Goal: Task Accomplishment & Management: Complete application form

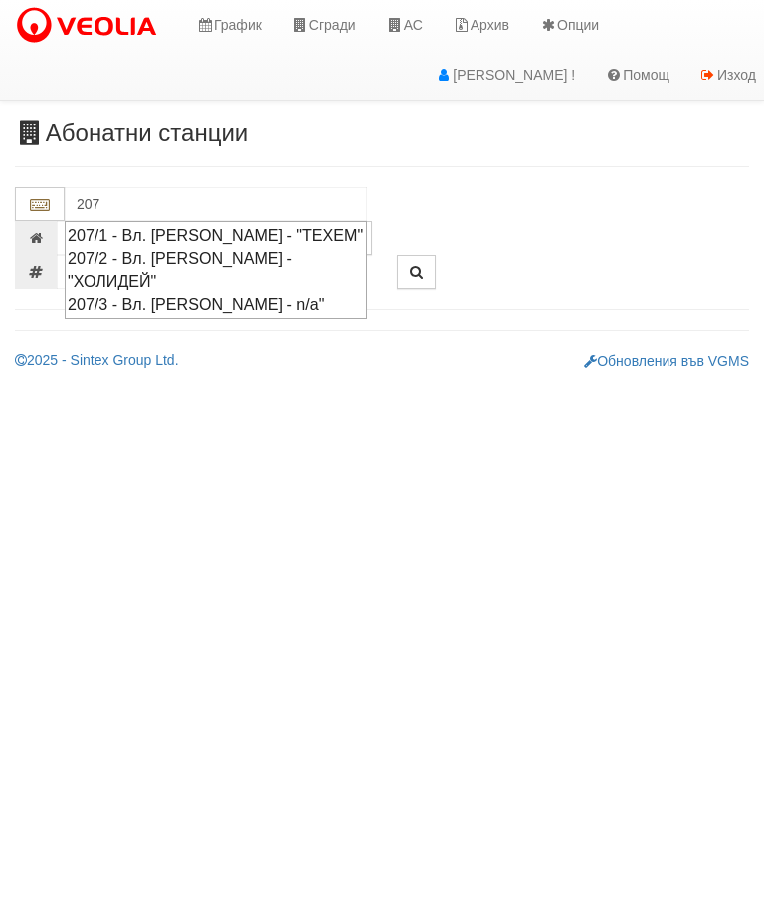
click at [313, 238] on div "207/1 - Вл. [PERSON_NAME] - "ТЕХЕМ"" at bounding box center [216, 235] width 297 height 23
type input "207/1 - Вл. [PERSON_NAME] - "ТЕХЕМ""
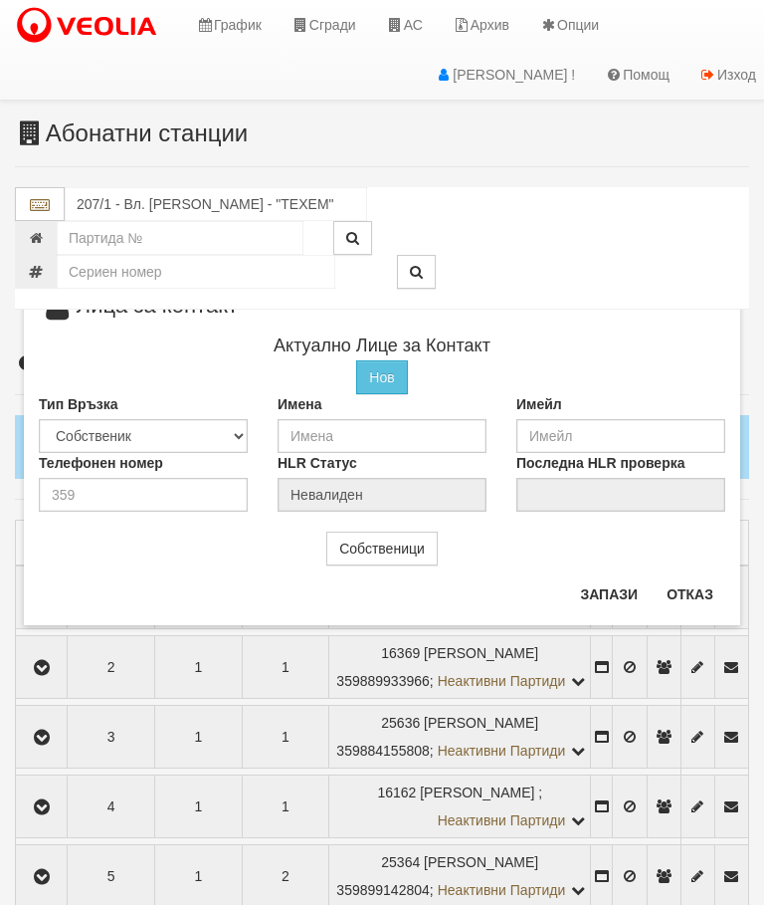
click at [687, 596] on button "Отказ" at bounding box center [690, 594] width 71 height 32
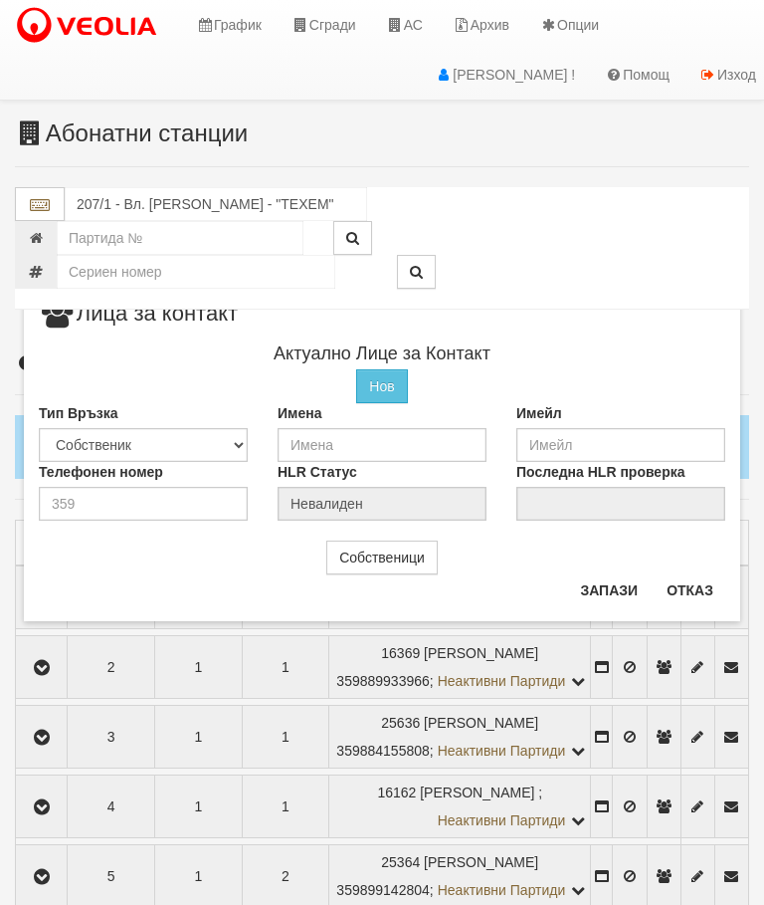
click at [692, 589] on button "Отказ" at bounding box center [690, 590] width 71 height 32
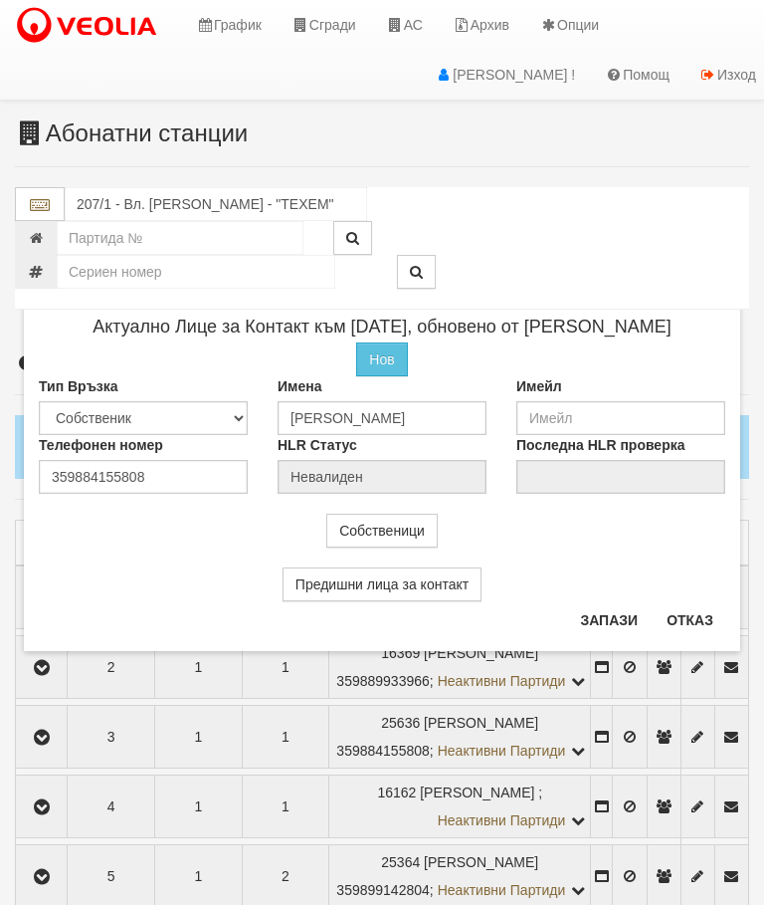
click at [700, 623] on button "Отказ" at bounding box center [690, 620] width 71 height 32
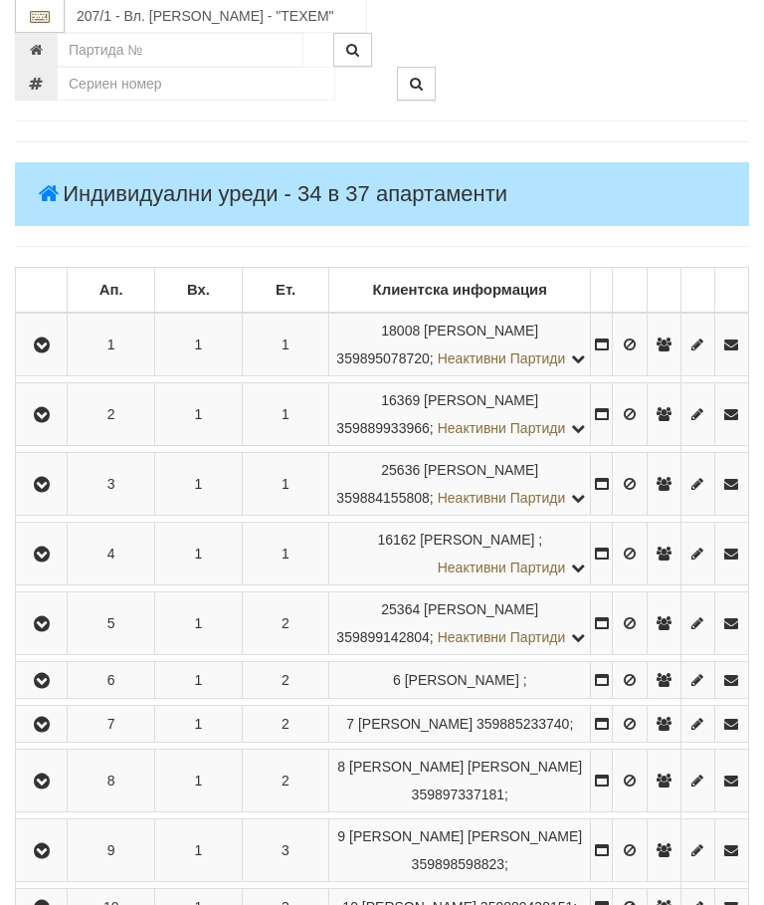
scroll to position [253, 0]
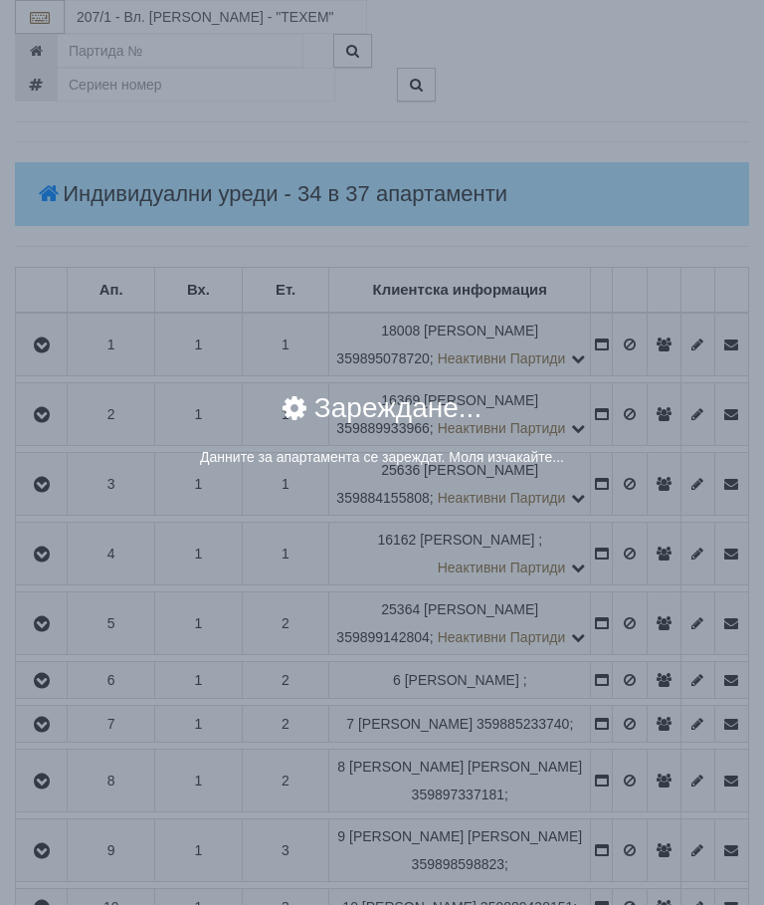
click at [630, 640] on div "× Зареждане... Данните за апартамента се зареждат. Моля изчакайте..." at bounding box center [382, 452] width 764 height 905
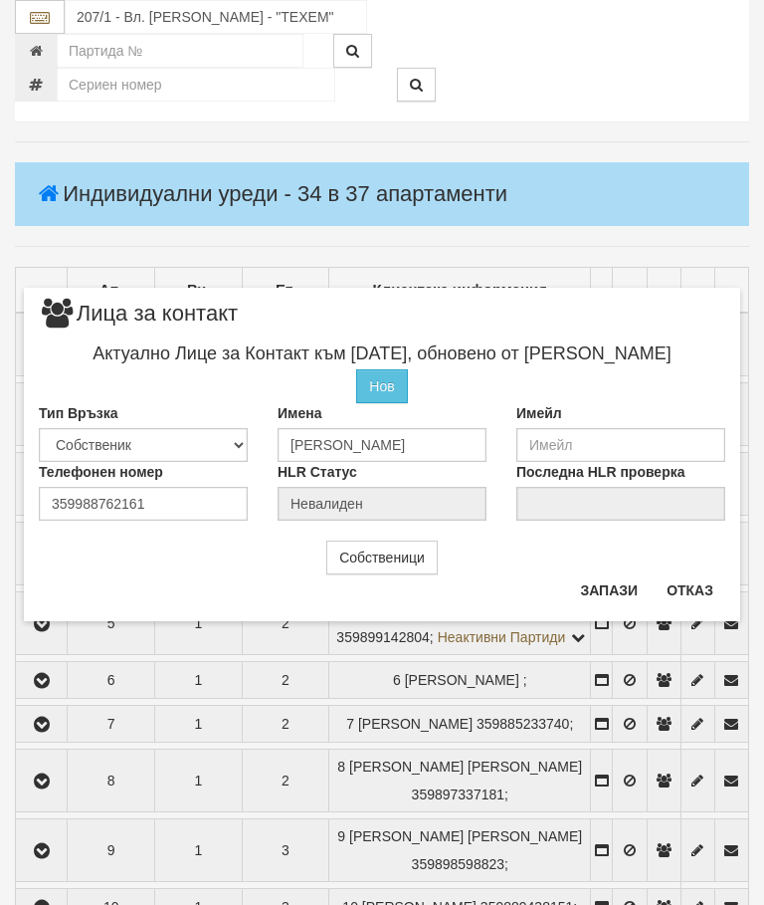
click at [705, 591] on button "Отказ" at bounding box center [690, 590] width 71 height 32
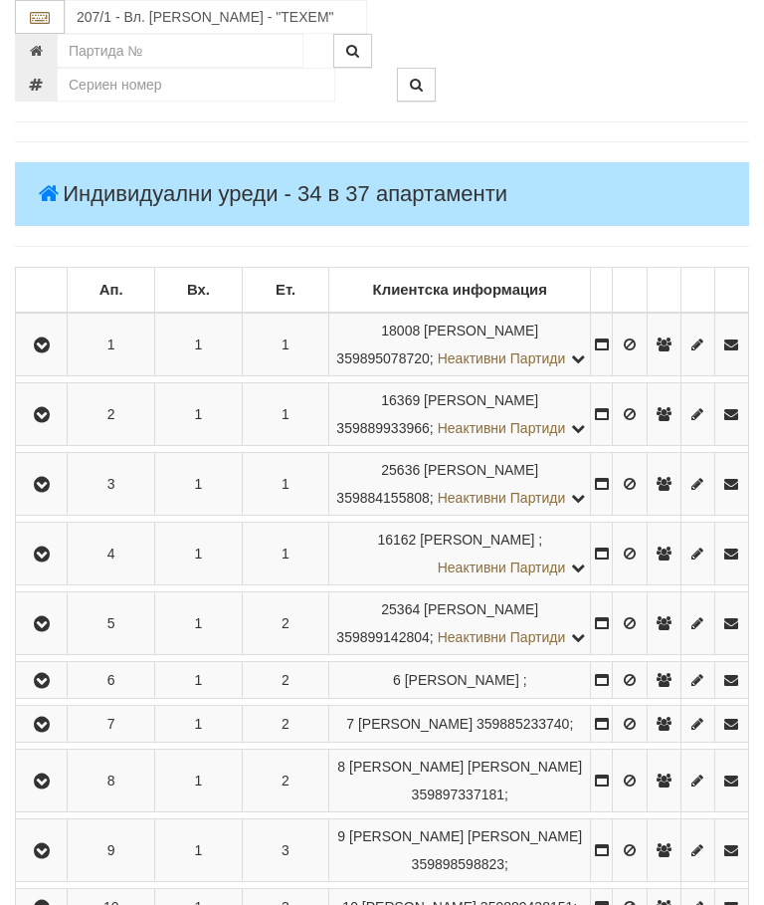
click at [40, 631] on icon "button" at bounding box center [42, 624] width 24 height 14
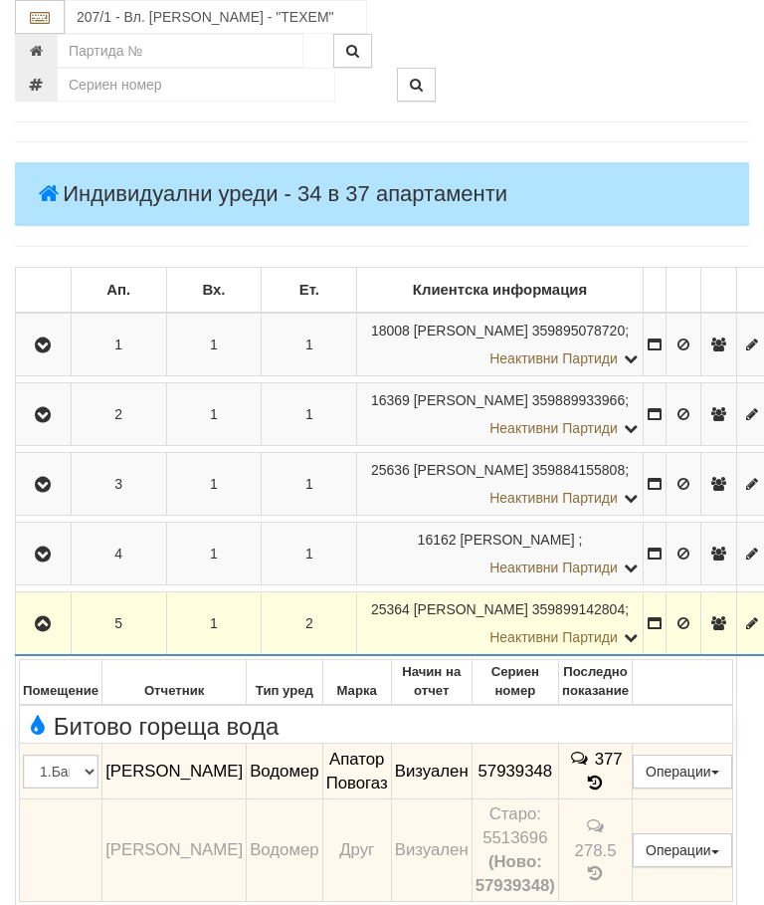
click at [44, 631] on icon "button" at bounding box center [43, 624] width 24 height 14
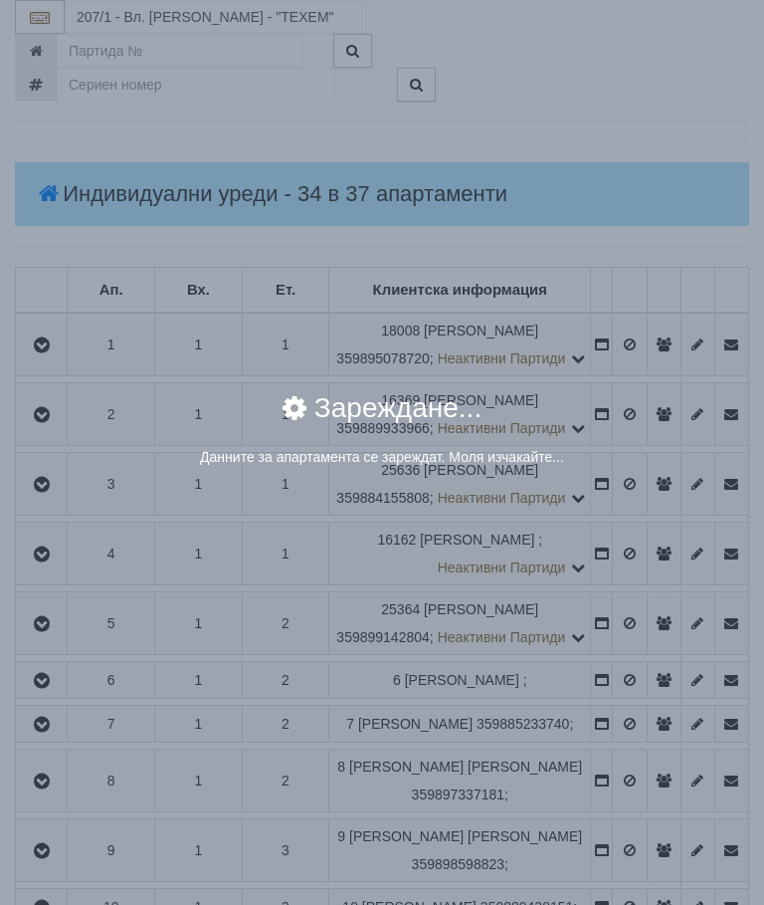
click at [628, 715] on div "× Зареждане... Данните за апартамента се зареждат. Моля изчакайте..." at bounding box center [382, 452] width 764 height 905
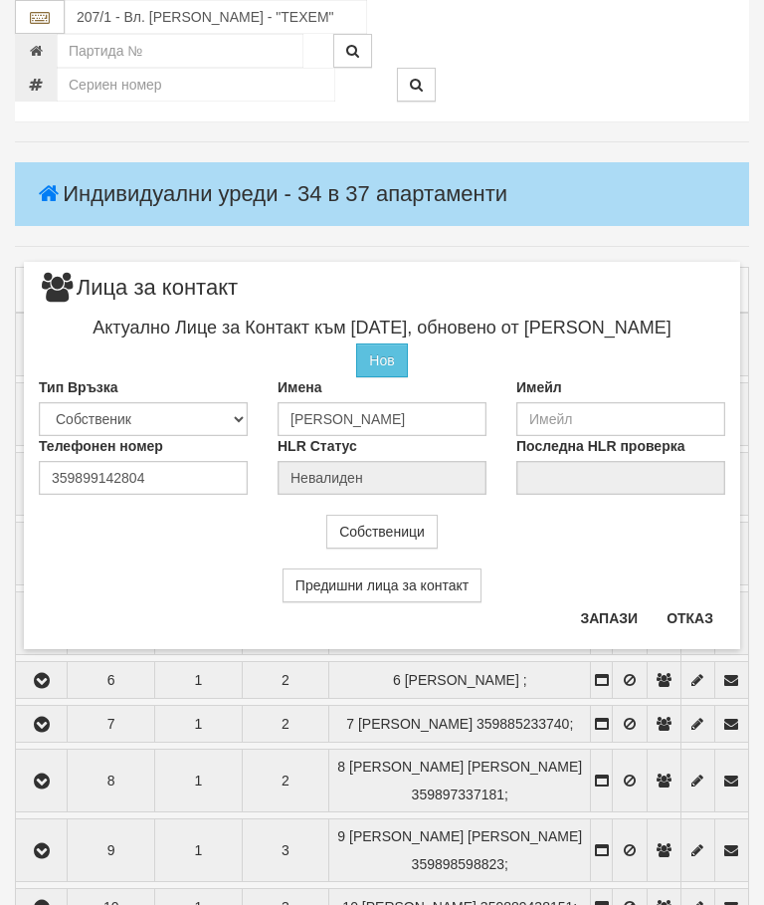
click at [701, 619] on button "Отказ" at bounding box center [690, 618] width 71 height 32
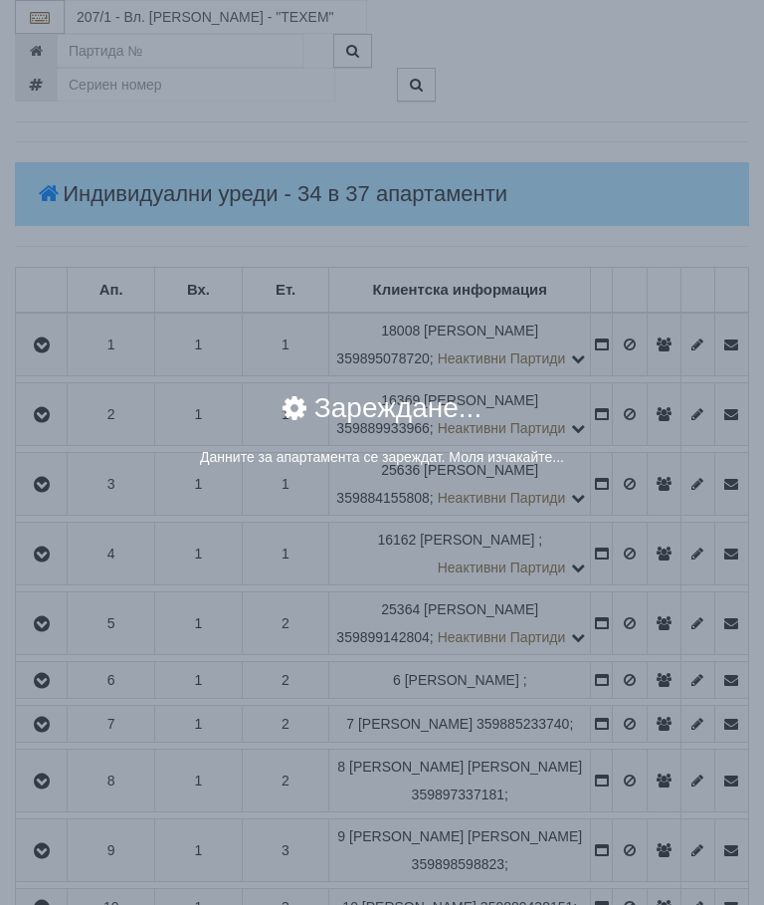
click at [630, 805] on div "× Зареждане... Данните за апартамента се зареждат. Моля изчакайте..." at bounding box center [382, 452] width 764 height 905
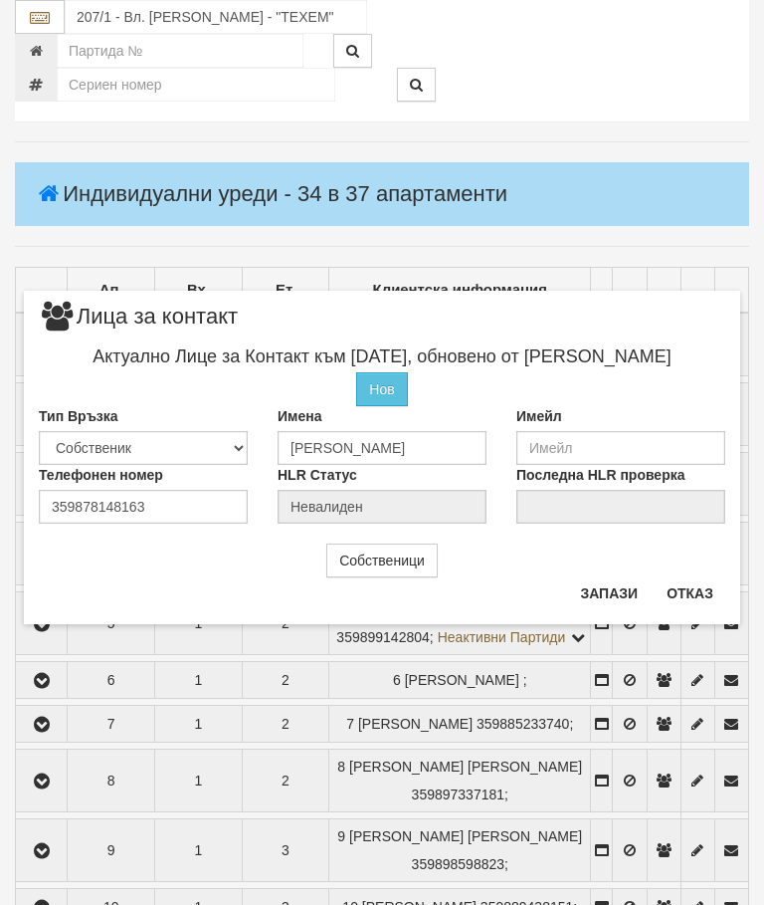
click at [701, 584] on button "Отказ" at bounding box center [690, 593] width 71 height 32
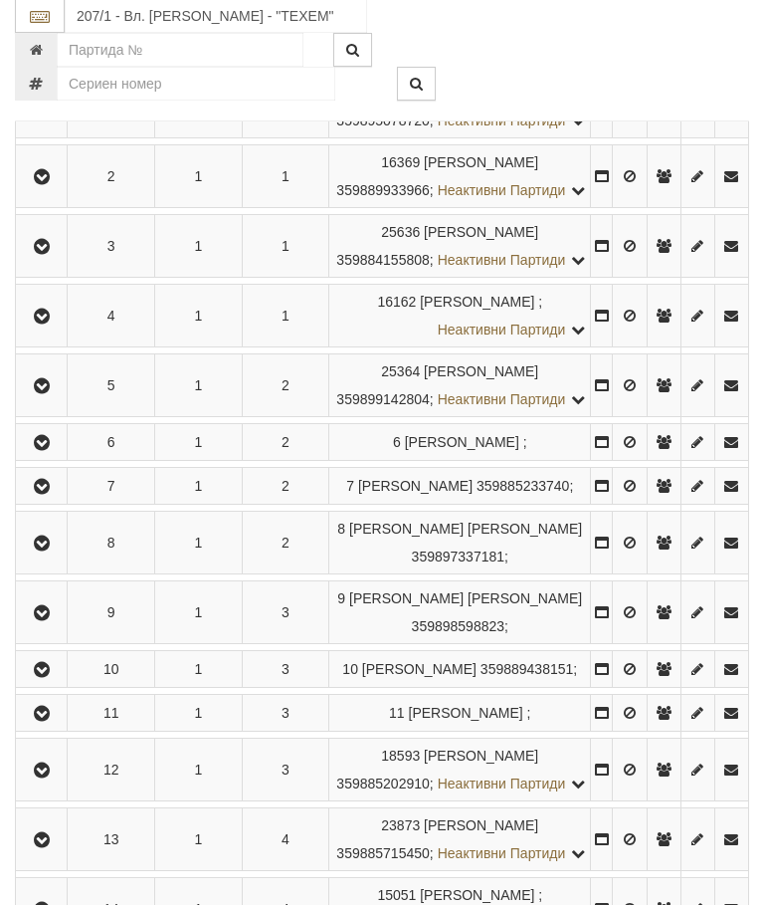
scroll to position [591, 0]
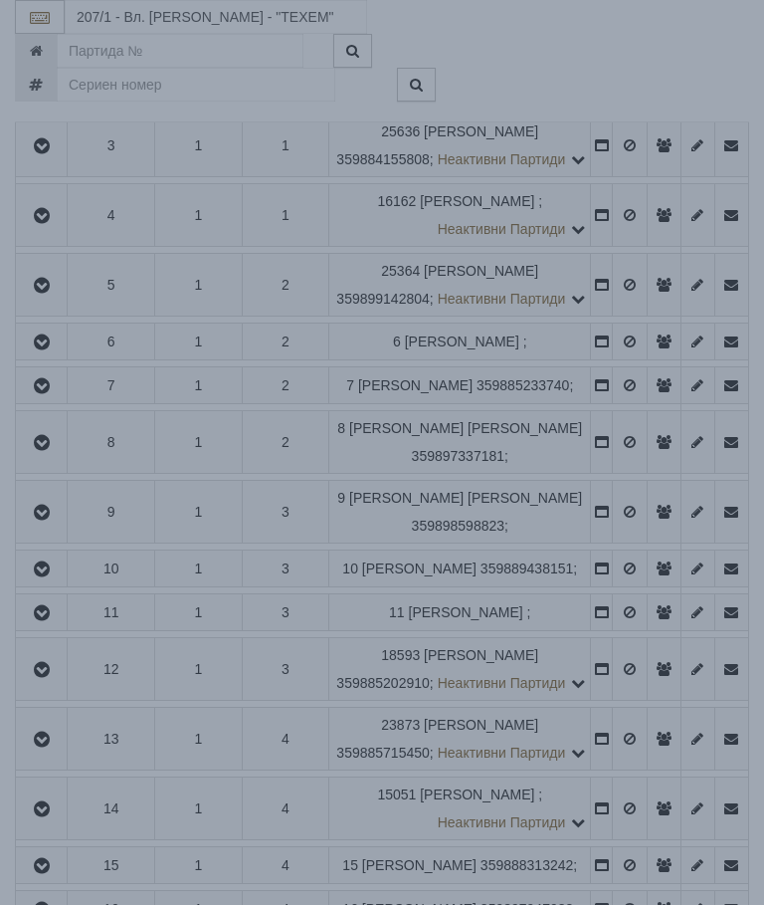
click at [627, 528] on div "× Зареждане... Данните за апартамента се зареждат. Моля изчакайте..." at bounding box center [382, 452] width 764 height 905
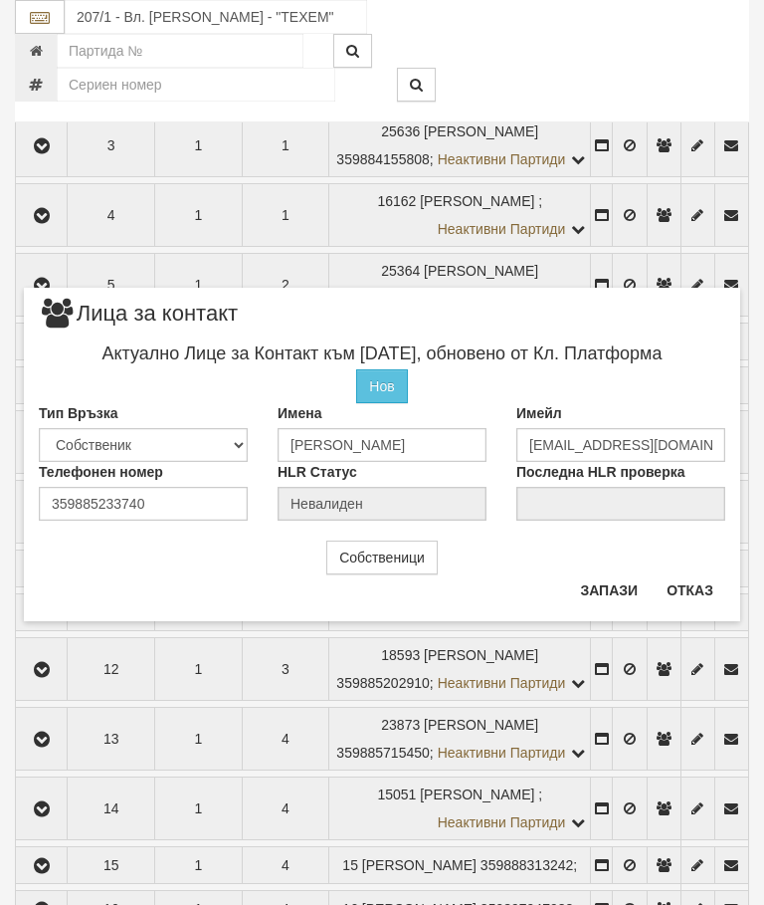
click at [711, 585] on button "Отказ" at bounding box center [690, 590] width 71 height 32
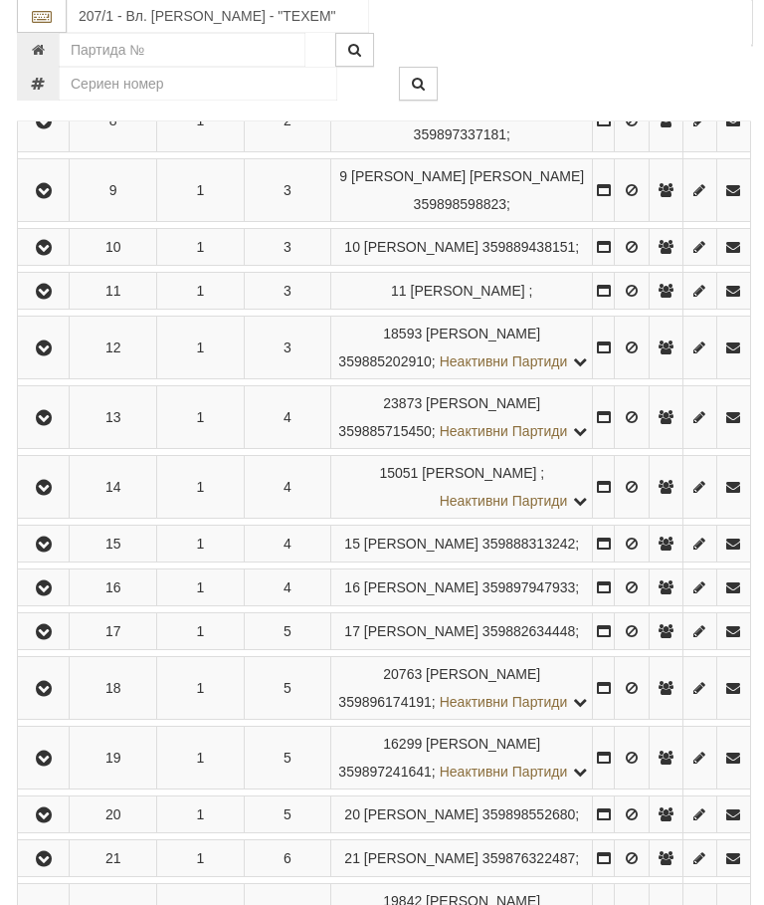
scroll to position [925, 0]
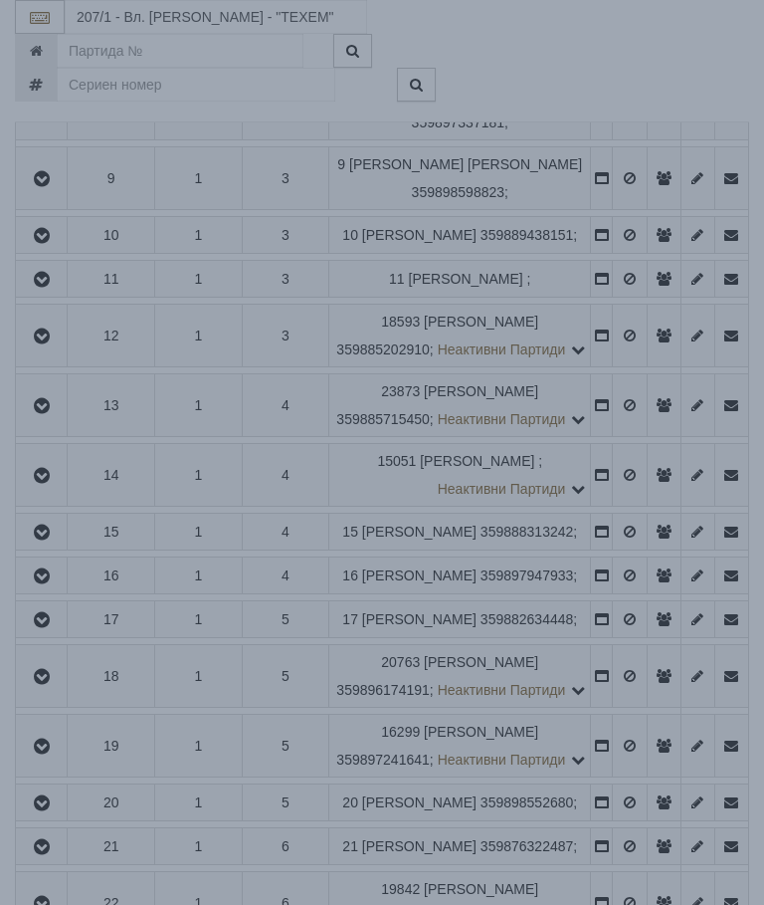
click at [632, 340] on div "× Зареждане... Данните за апартамента се зареждат. Моля изчакайте..." at bounding box center [382, 250] width 746 height 501
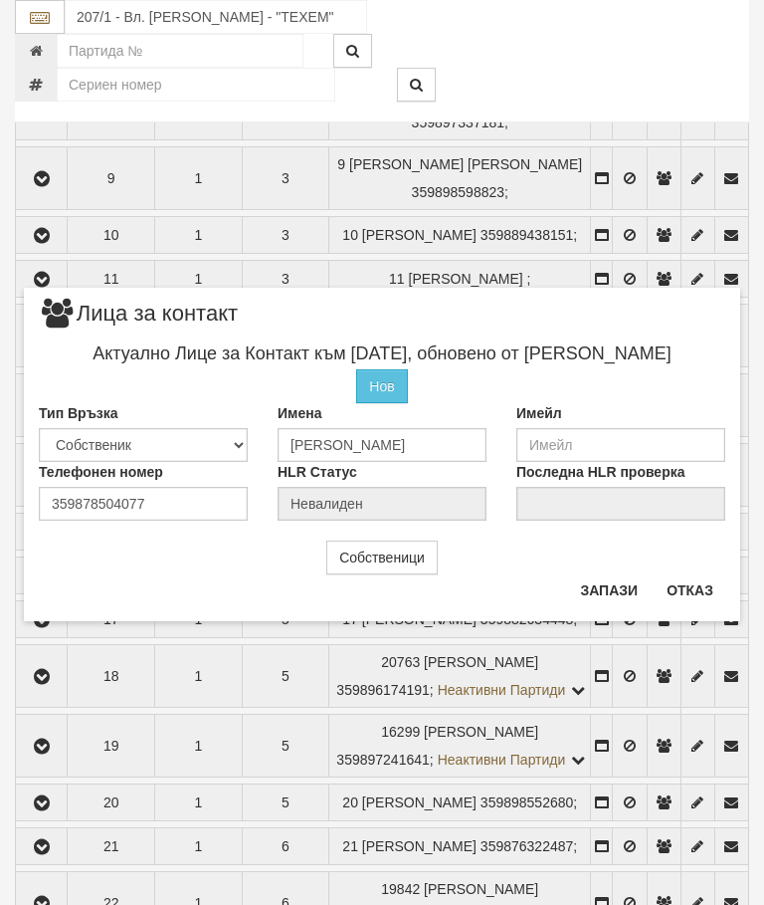
click at [710, 585] on button "Отказ" at bounding box center [690, 590] width 71 height 32
click at [691, 577] on button "Отказ" at bounding box center [690, 590] width 71 height 32
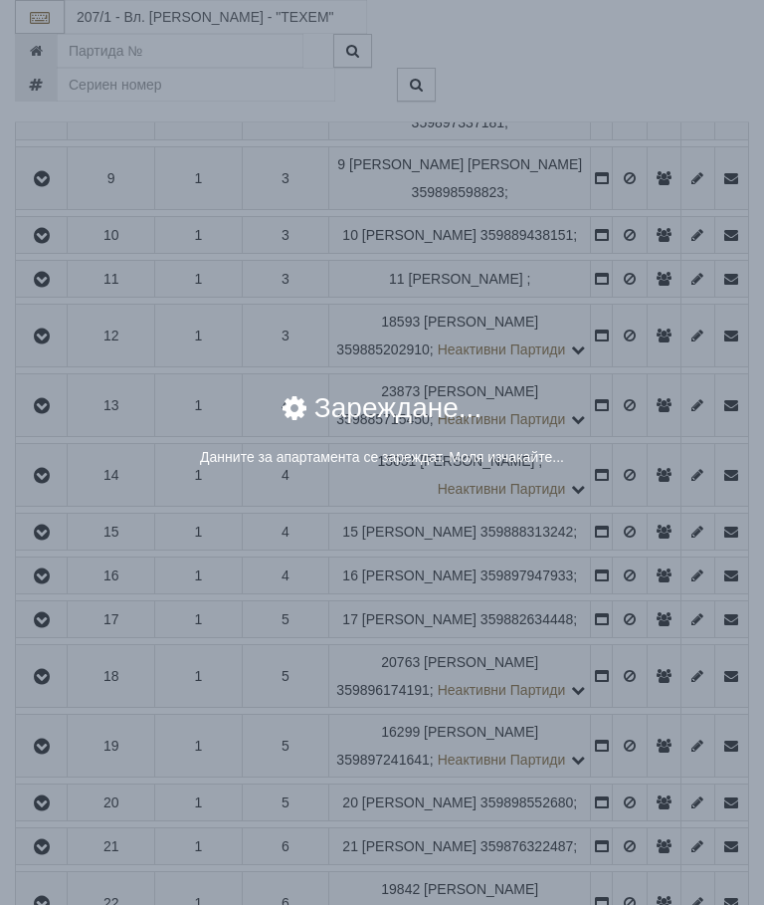
click at [625, 494] on div "× Зареждане... Данните за апартамента се зареждат. Моля изчакайте..." at bounding box center [382, 439] width 717 height 121
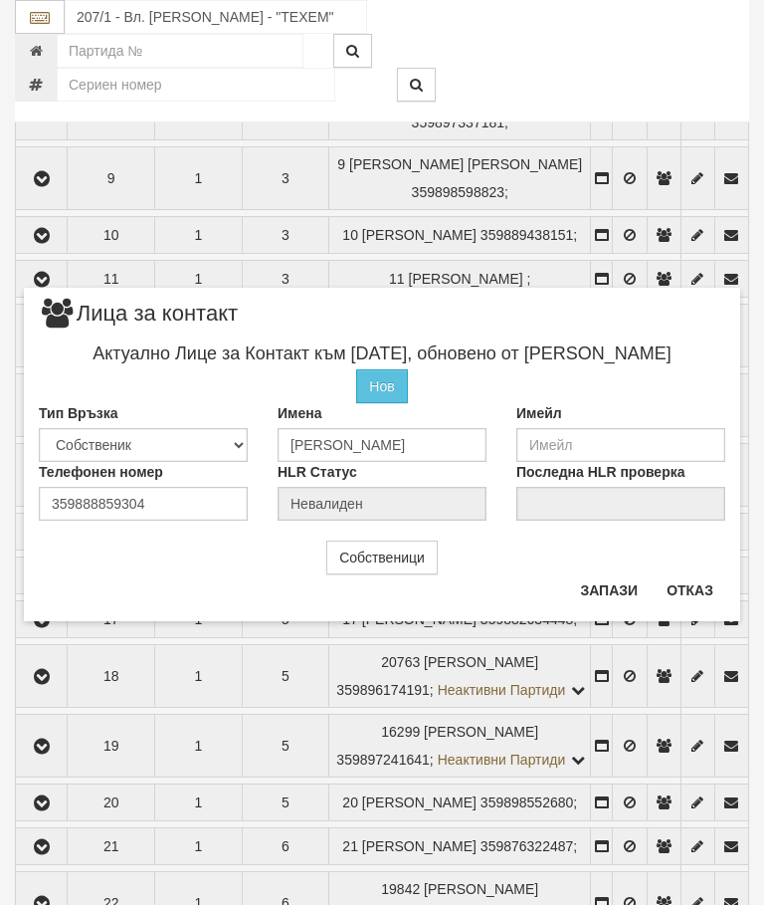
click at [713, 586] on button "Отказ" at bounding box center [690, 590] width 71 height 32
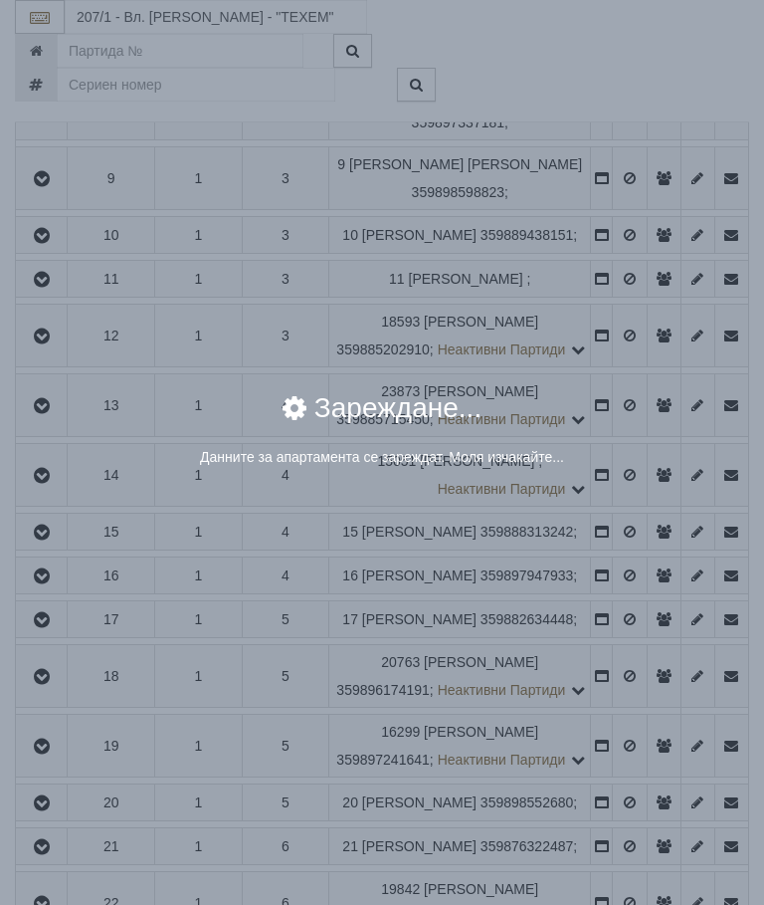
click at [630, 565] on div "× Зареждане... Данните за апартамента се зареждат. Моля изчакайте..." at bounding box center [382, 452] width 764 height 905
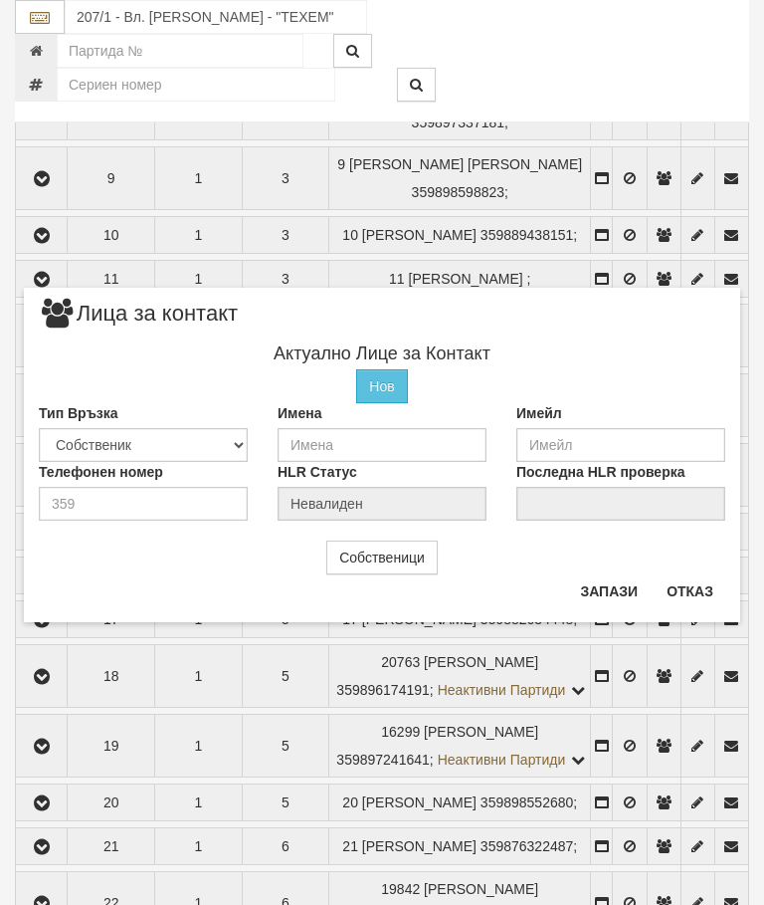
click at [696, 584] on button "Отказ" at bounding box center [690, 591] width 71 height 32
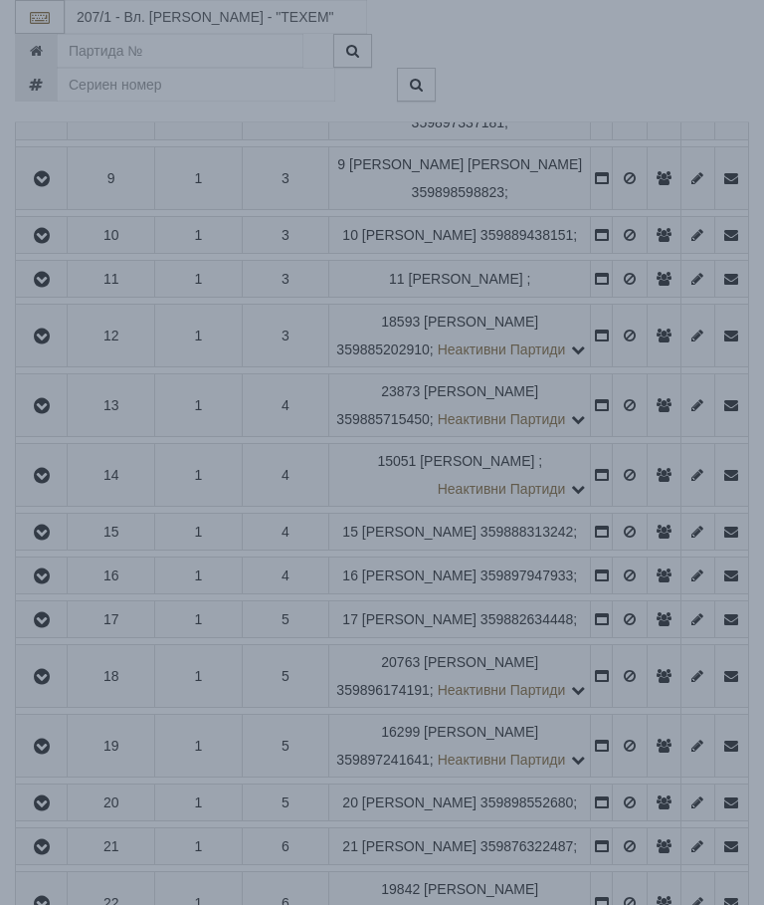
click at [635, 742] on div "× Зареждане... Данните за апартамента се зареждат. Моля изчакайте..." at bounding box center [382, 452] width 764 height 905
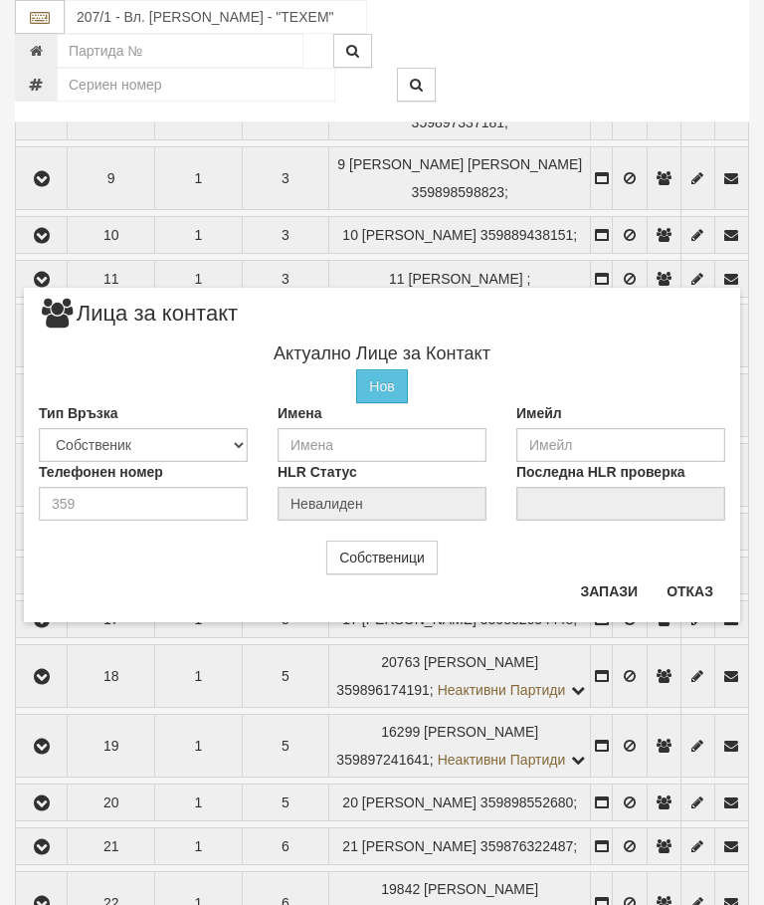
click at [702, 598] on button "Отказ" at bounding box center [690, 591] width 71 height 32
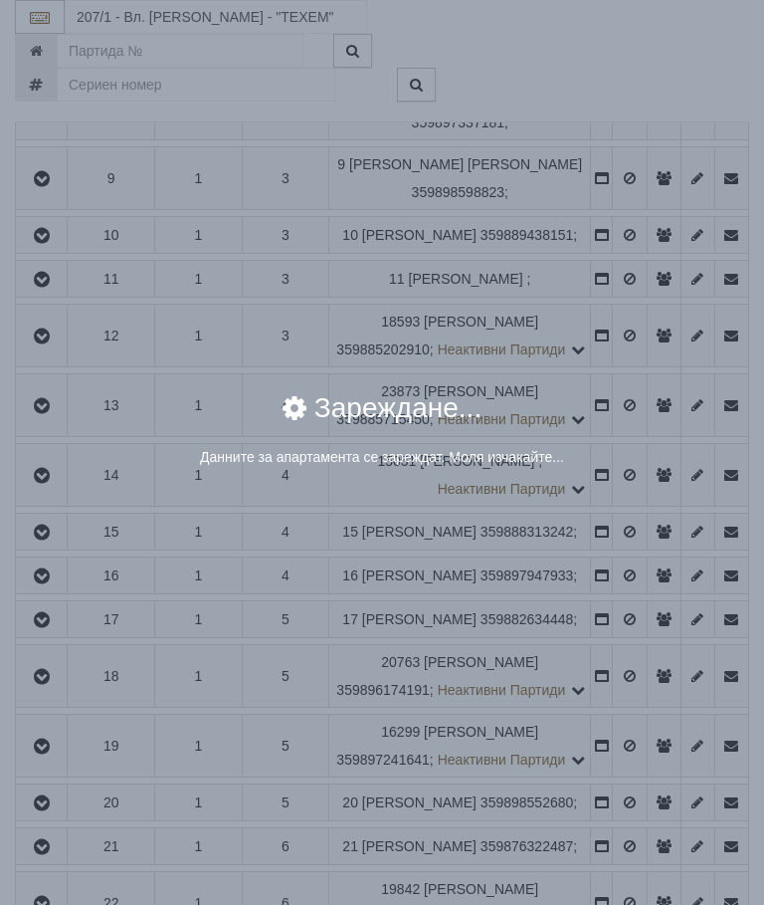
click at [626, 814] on div "× Зареждане... Данните за апартамента се зареждат. Моля изчакайте..." at bounding box center [382, 452] width 764 height 905
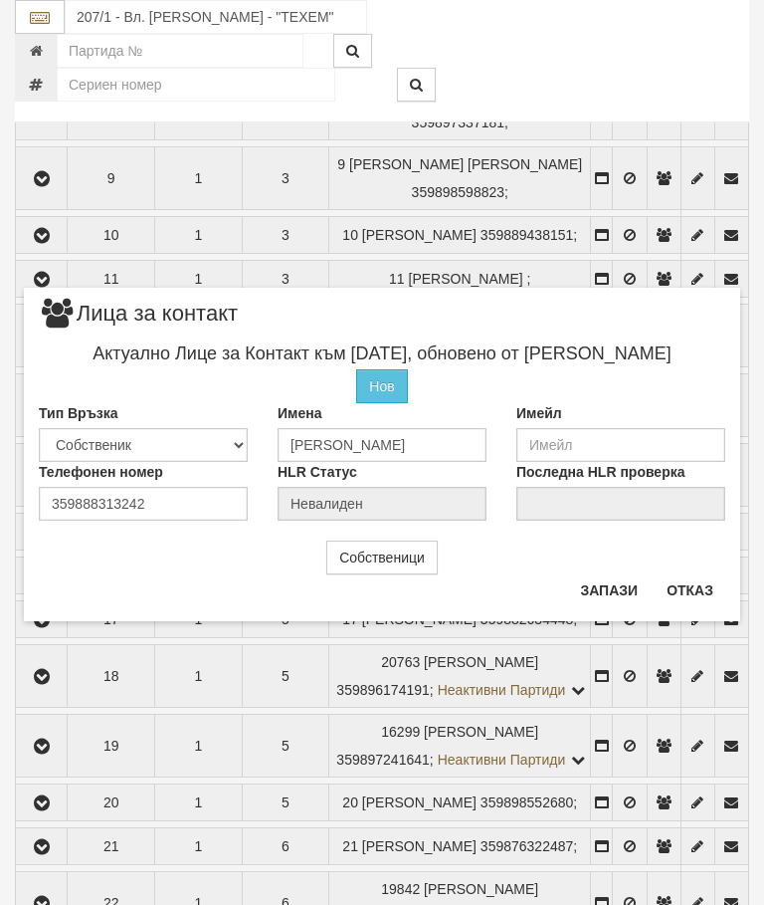
click at [702, 589] on button "Отказ" at bounding box center [690, 590] width 71 height 32
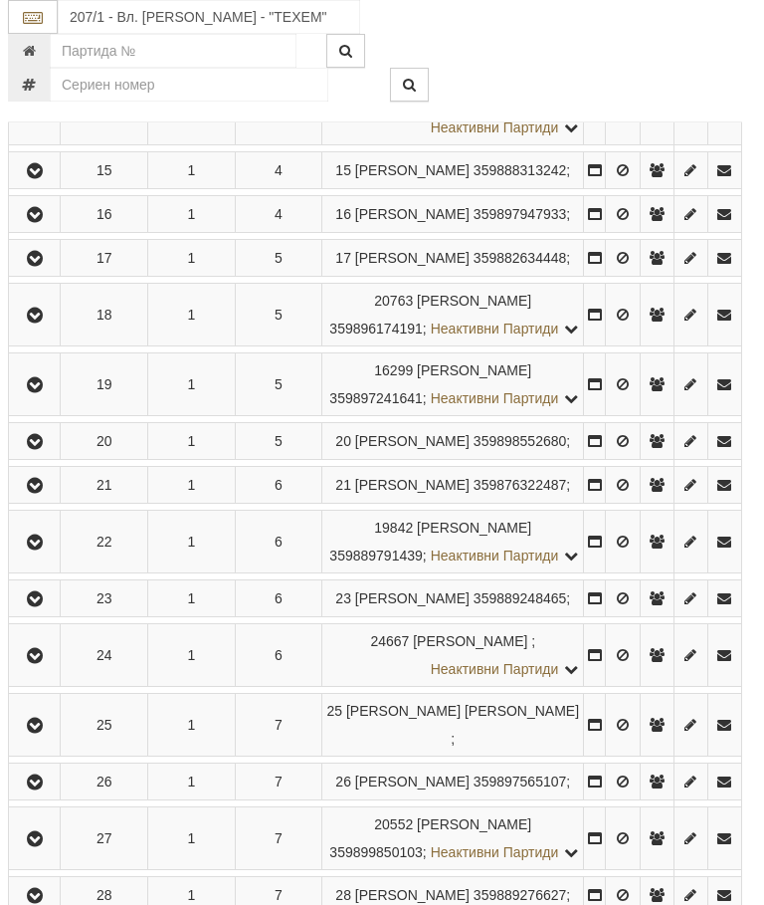
scroll to position [1286, 7]
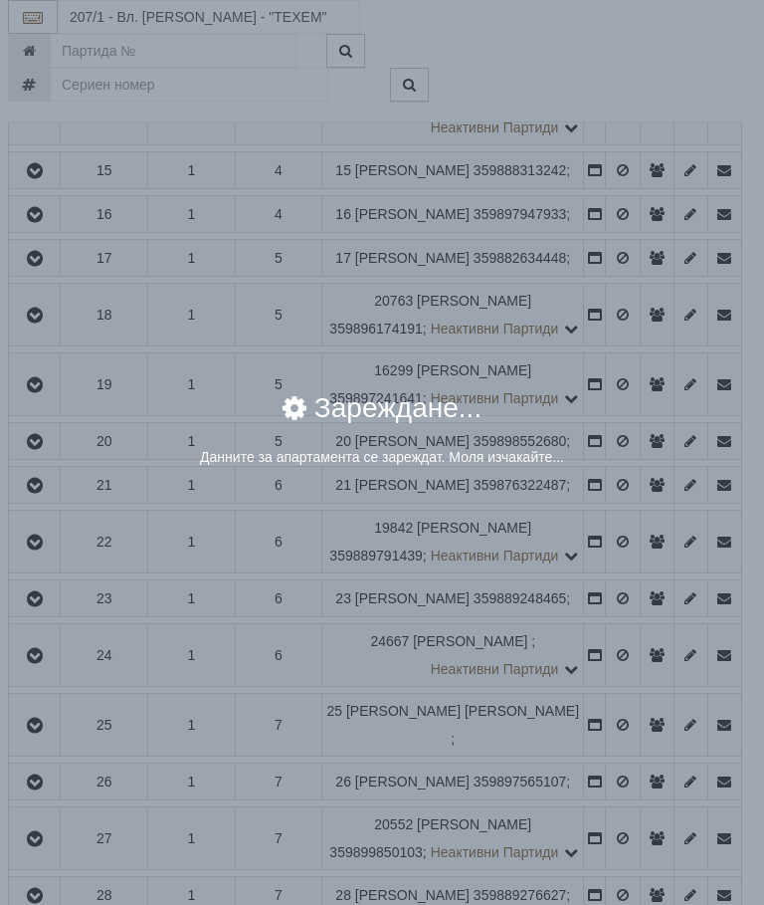
click at [609, 523] on div "× Зареждане... Данните за апартамента се зареждат. Моля изчакайте..." at bounding box center [382, 452] width 764 height 905
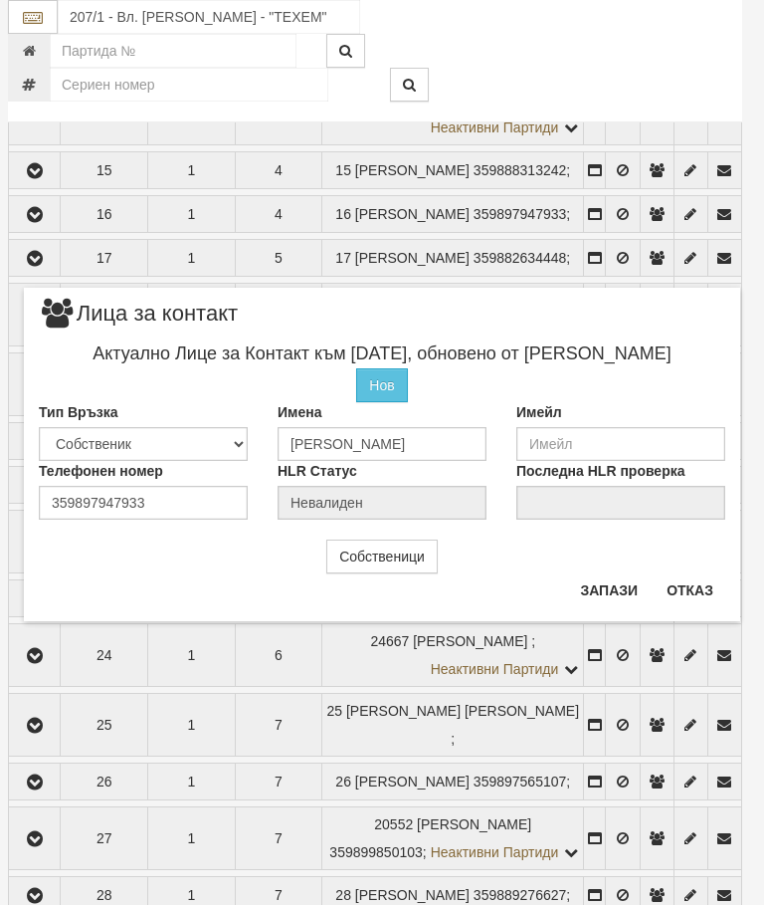
click at [716, 586] on button "Отказ" at bounding box center [690, 590] width 71 height 32
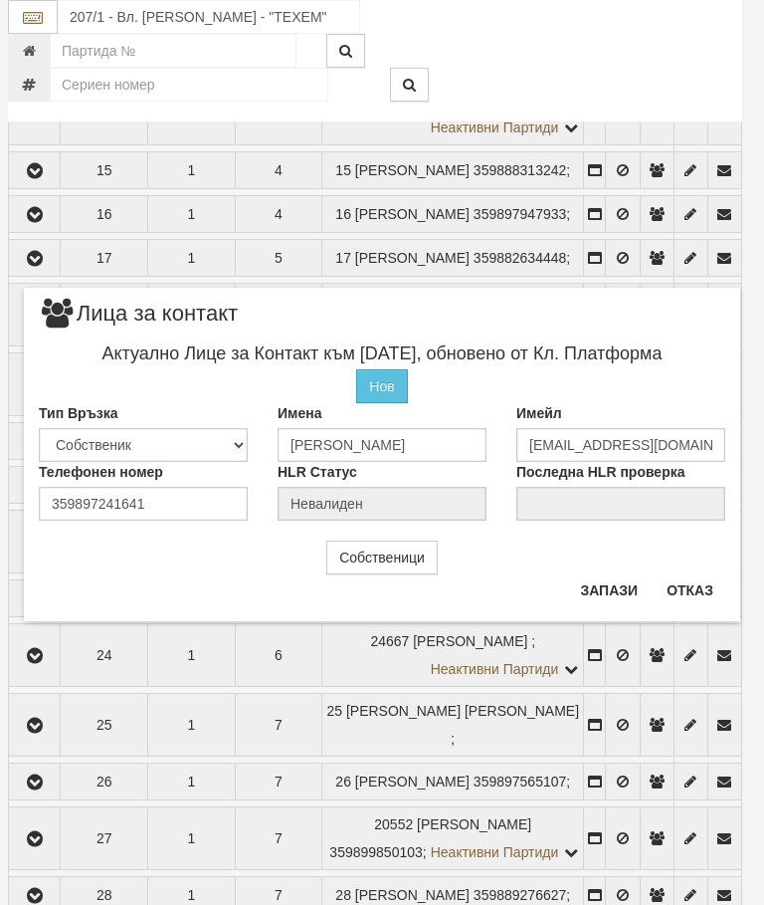
click at [689, 586] on button "Отказ" at bounding box center [690, 590] width 71 height 32
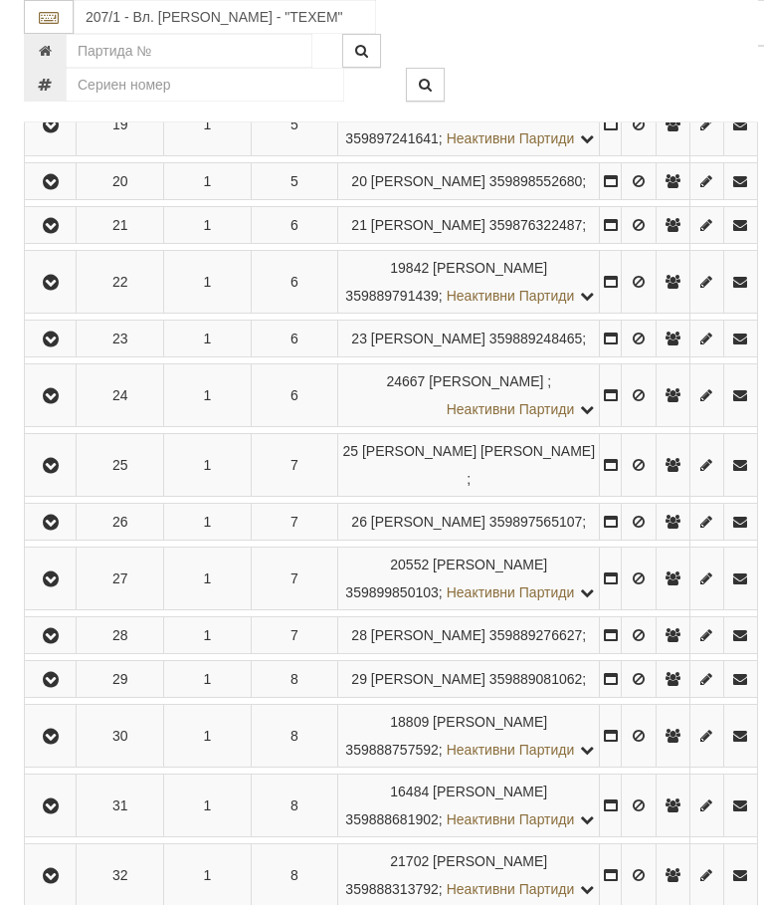
scroll to position [1569, 0]
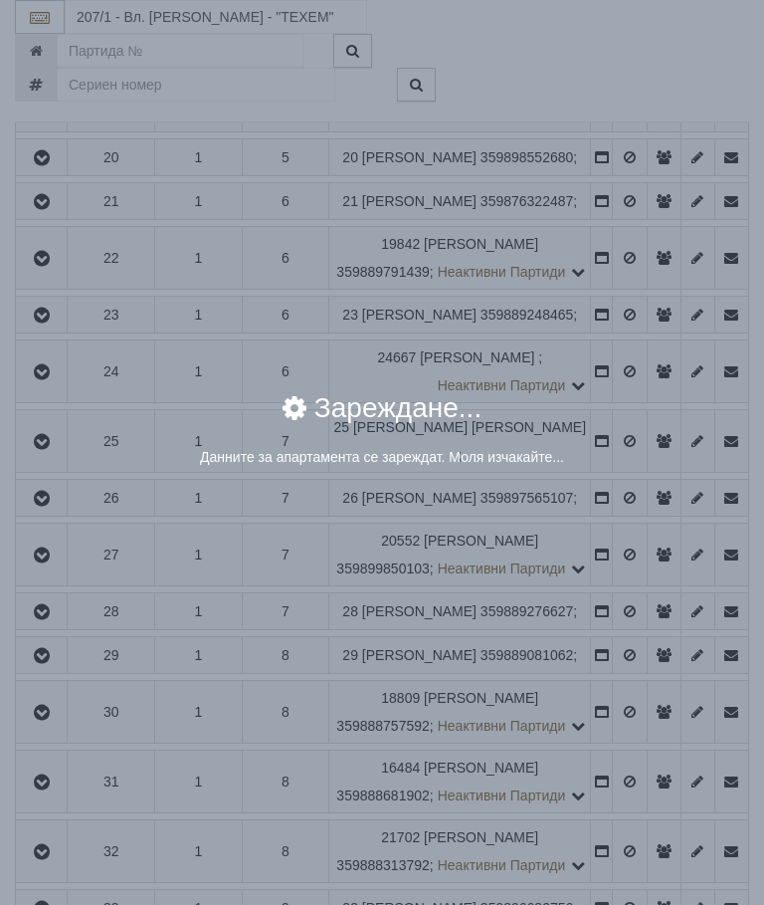
click at [630, 604] on div "× Зареждане... Данните за апартамента се зареждат. Моля изчакайте..." at bounding box center [382, 452] width 764 height 905
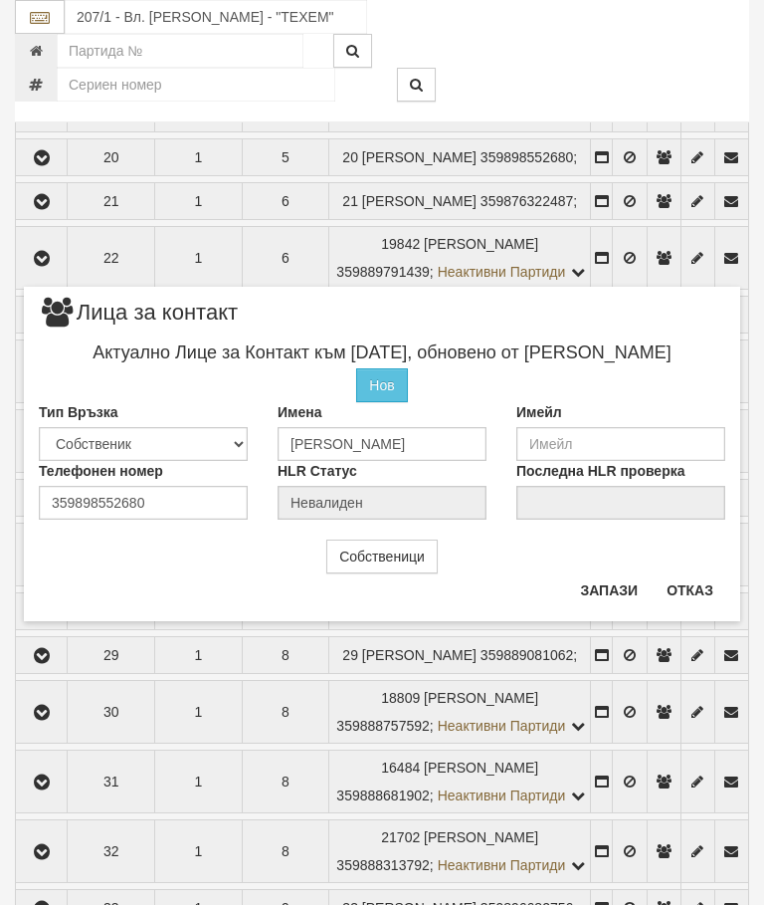
click at [718, 590] on button "Отказ" at bounding box center [690, 590] width 71 height 32
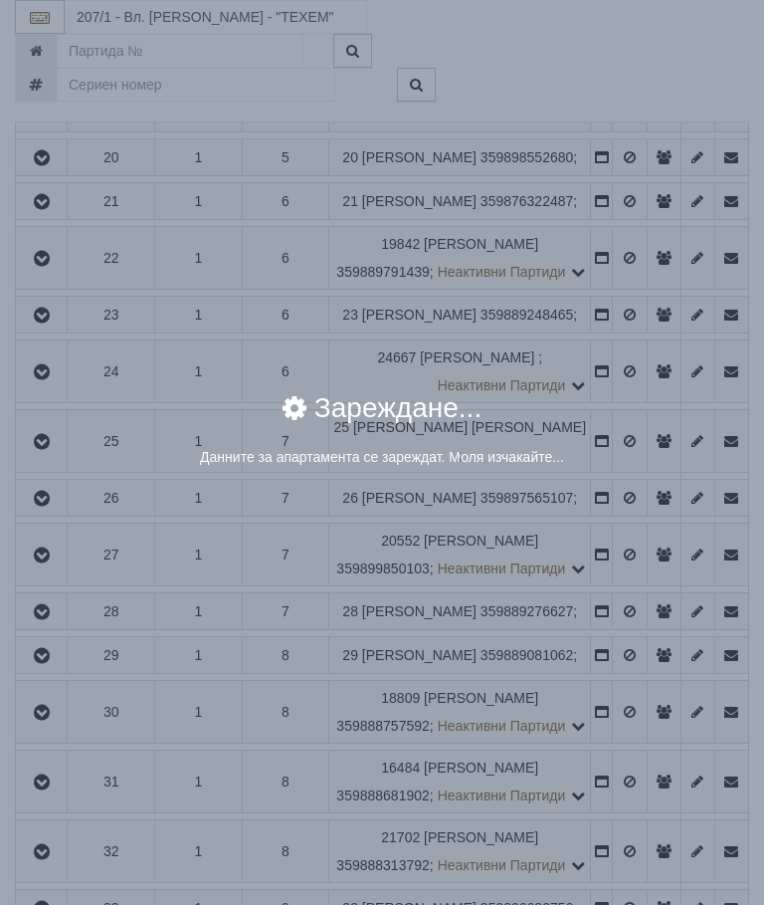
click at [633, 666] on div "× Зареждане... Данните за апартамента се зареждат. Моля изчакайте..." at bounding box center [382, 452] width 764 height 905
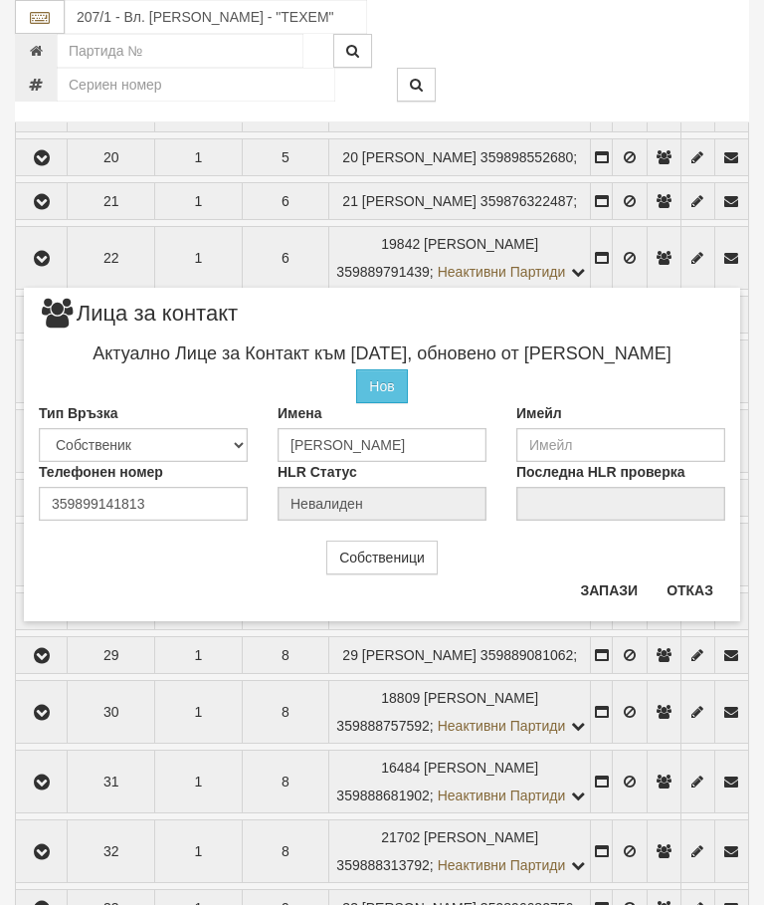
click at [706, 574] on button "Отказ" at bounding box center [690, 590] width 71 height 32
click at [683, 595] on button "Отказ" at bounding box center [690, 590] width 71 height 32
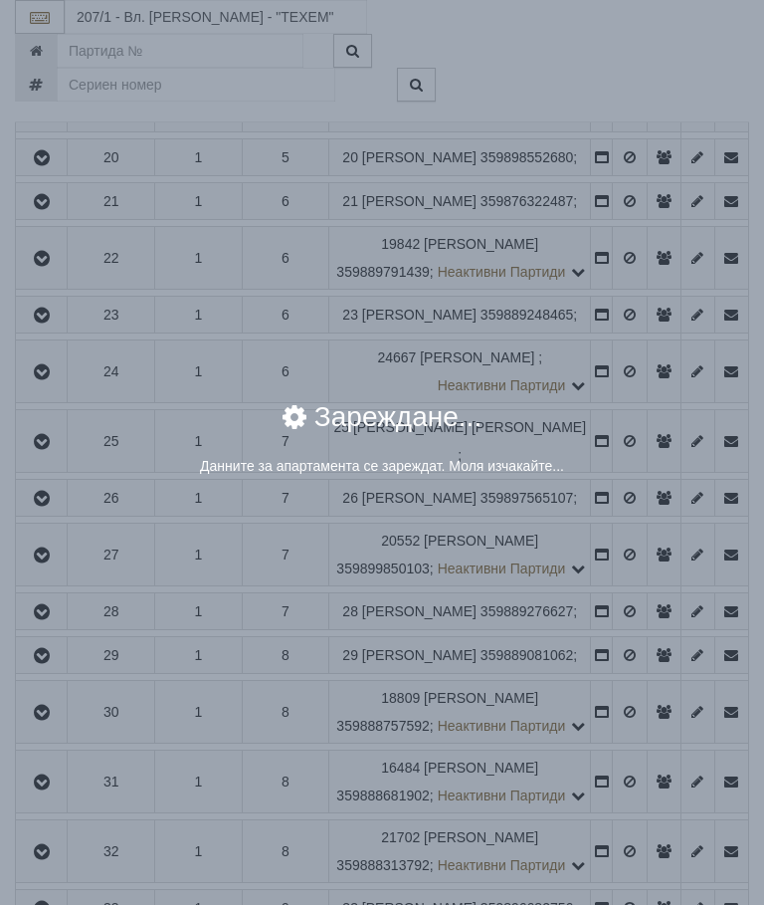
click at [637, 678] on div "× Зареждане... Данните за апартамента се зареждат. Моля изчакайте..." at bounding box center [382, 452] width 764 height 905
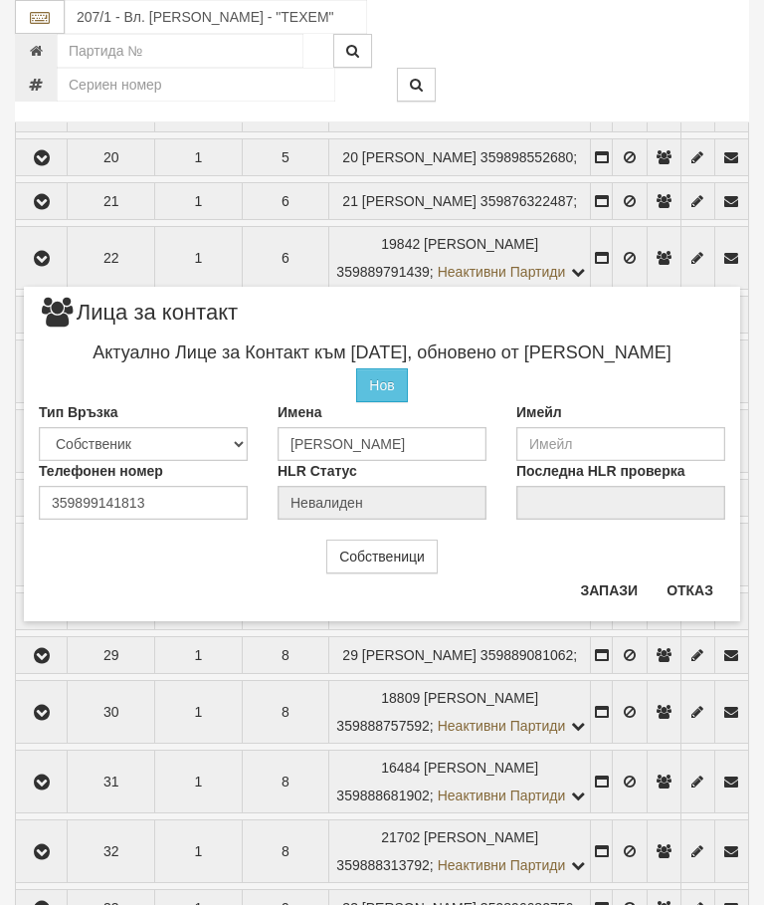
click at [708, 588] on button "Отказ" at bounding box center [690, 590] width 71 height 32
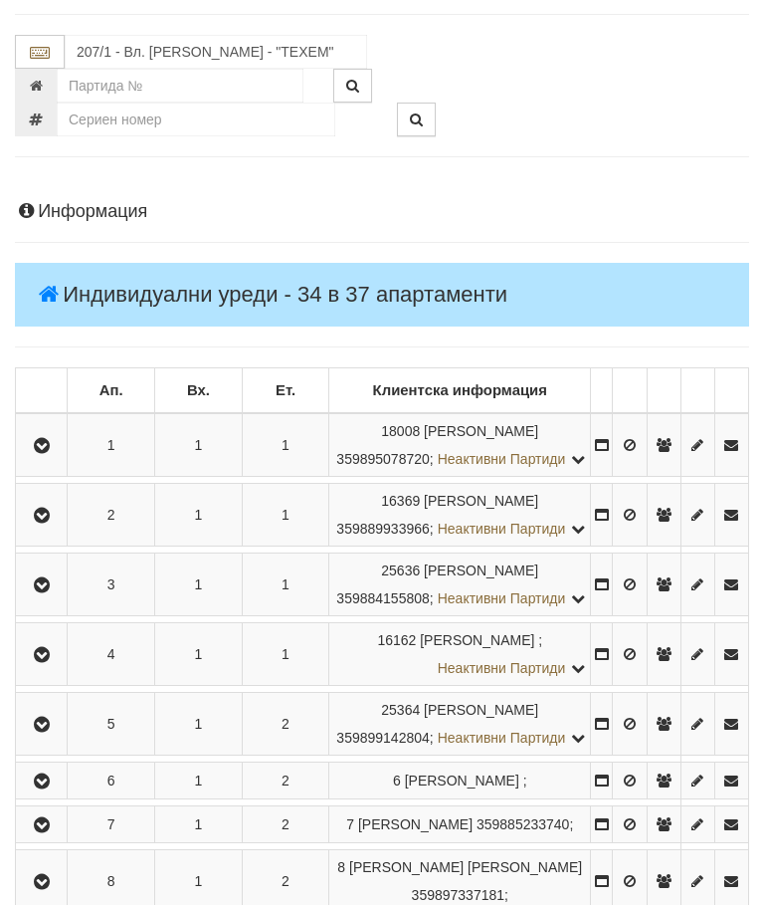
scroll to position [136, 0]
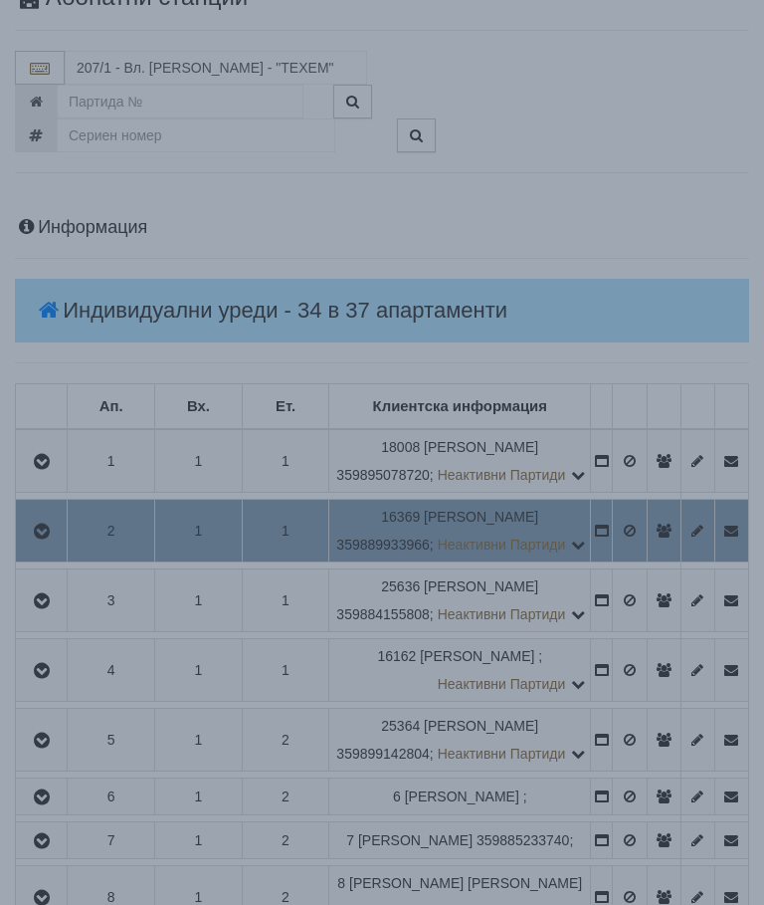
click at [691, 574] on div "× Зареждане... Данните за апартамента се зареждат. Моля изчакайте..." at bounding box center [382, 452] width 764 height 905
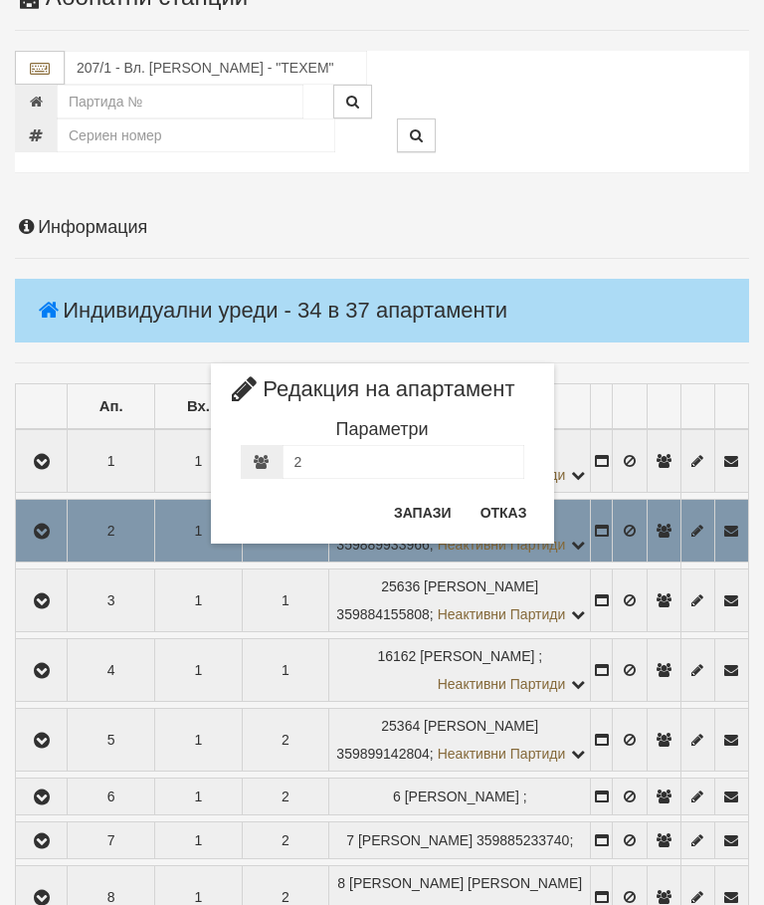
click at [513, 503] on button "Отказ" at bounding box center [504, 513] width 71 height 32
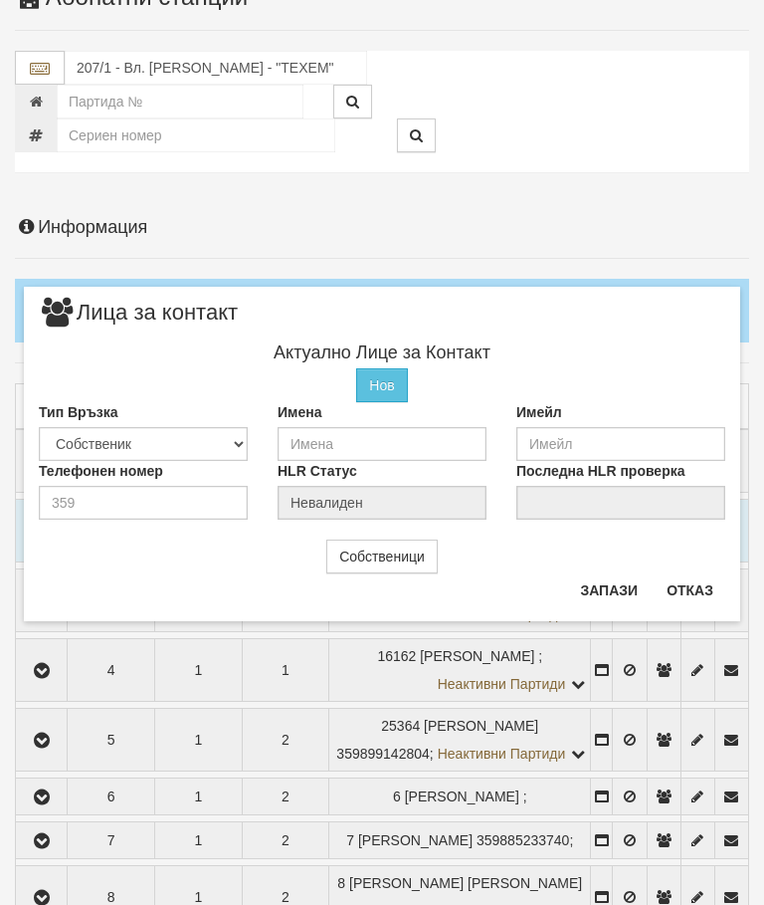
click at [696, 583] on button "Отказ" at bounding box center [690, 590] width 71 height 32
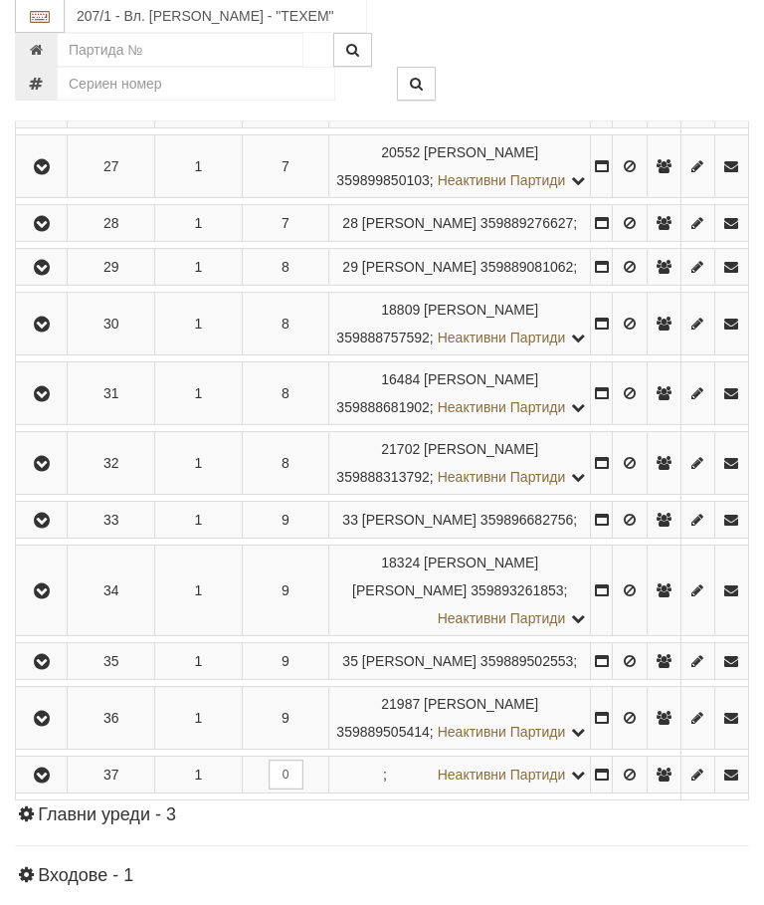
scroll to position [1962, 0]
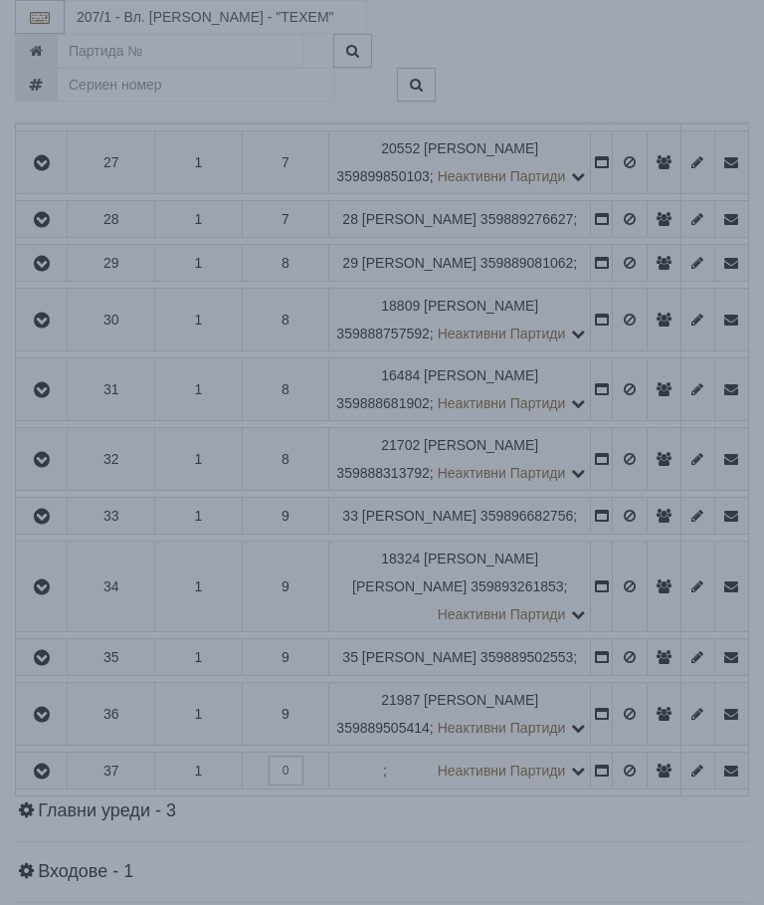
click at [633, 446] on div "Зареждане..." at bounding box center [382, 417] width 824 height 64
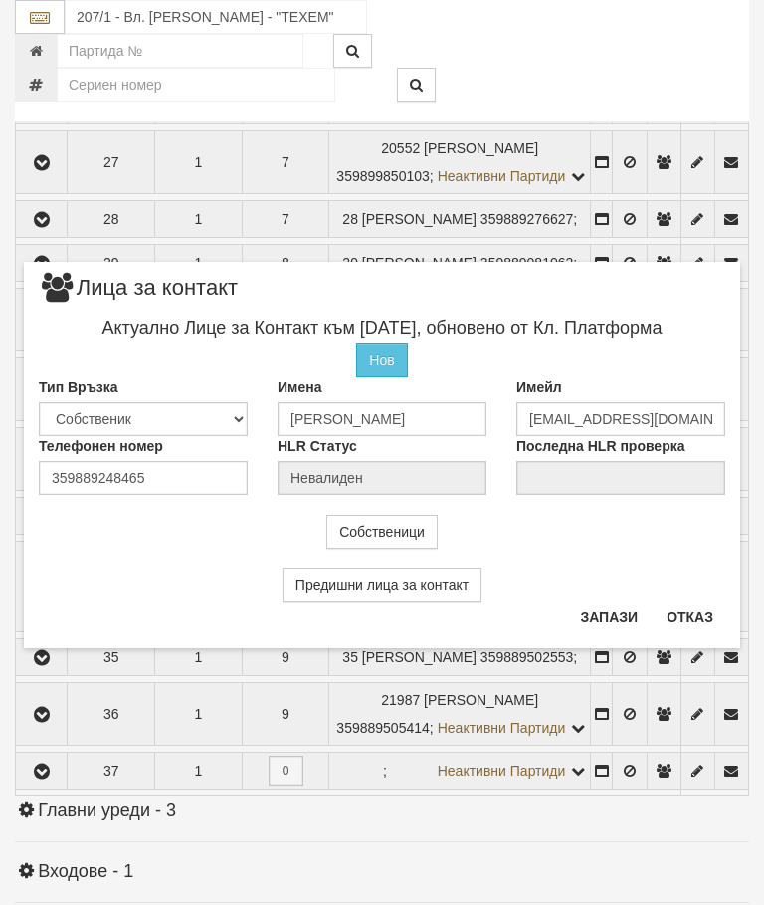
click at [698, 616] on button "Отказ" at bounding box center [690, 617] width 71 height 32
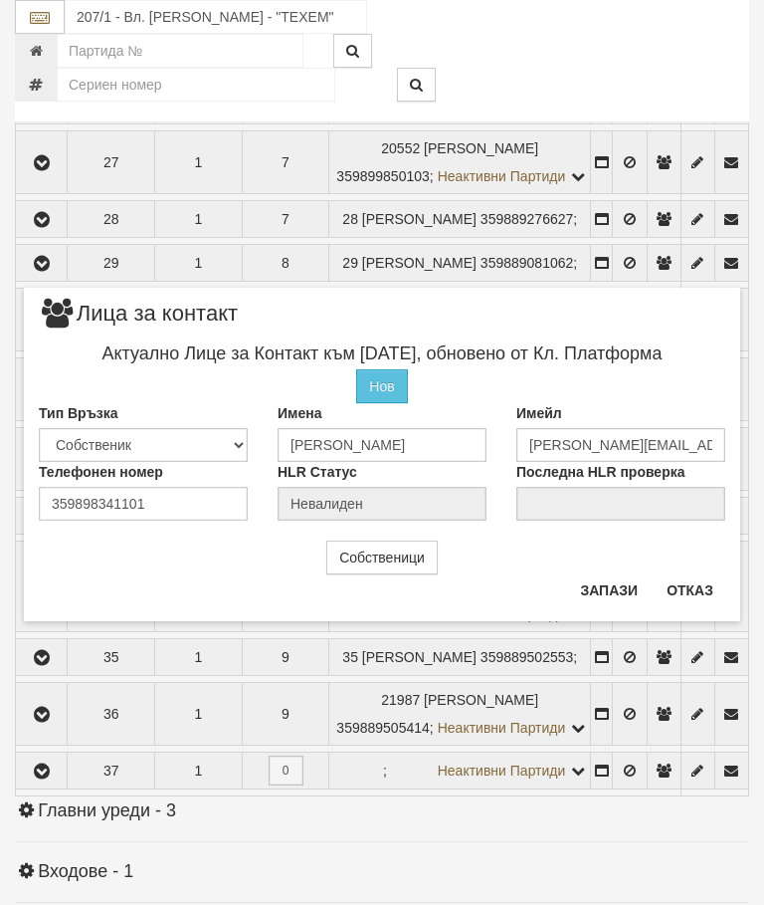
click at [701, 601] on button "Отказ" at bounding box center [690, 590] width 71 height 32
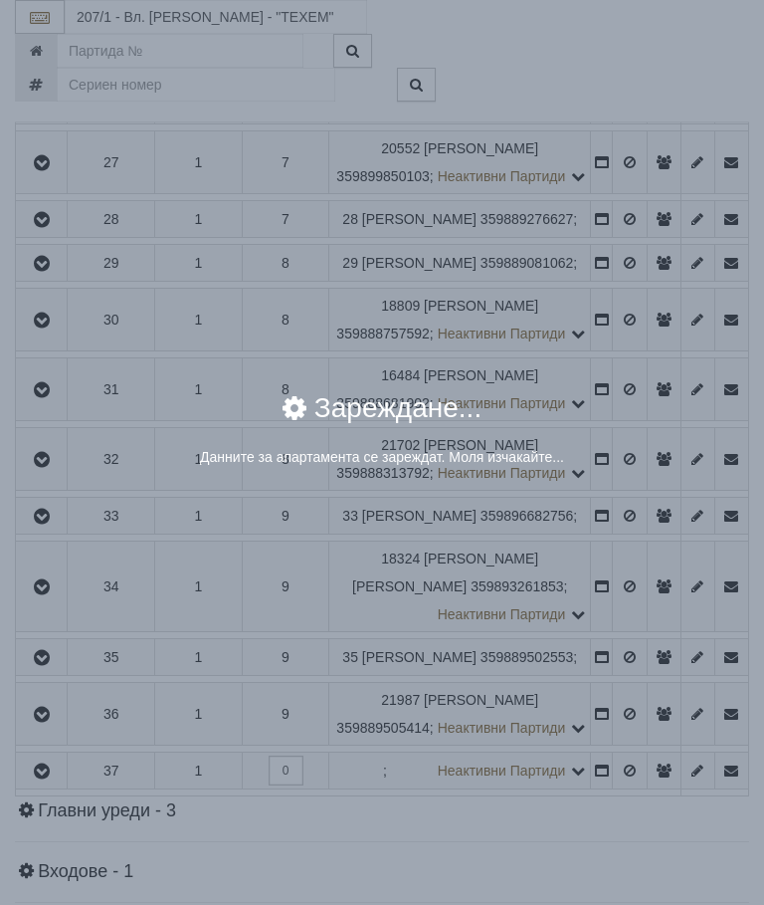
click at [632, 597] on div "× Зареждане... Данните за апартамента се зареждат. Моля изчакайте..." at bounding box center [382, 452] width 764 height 905
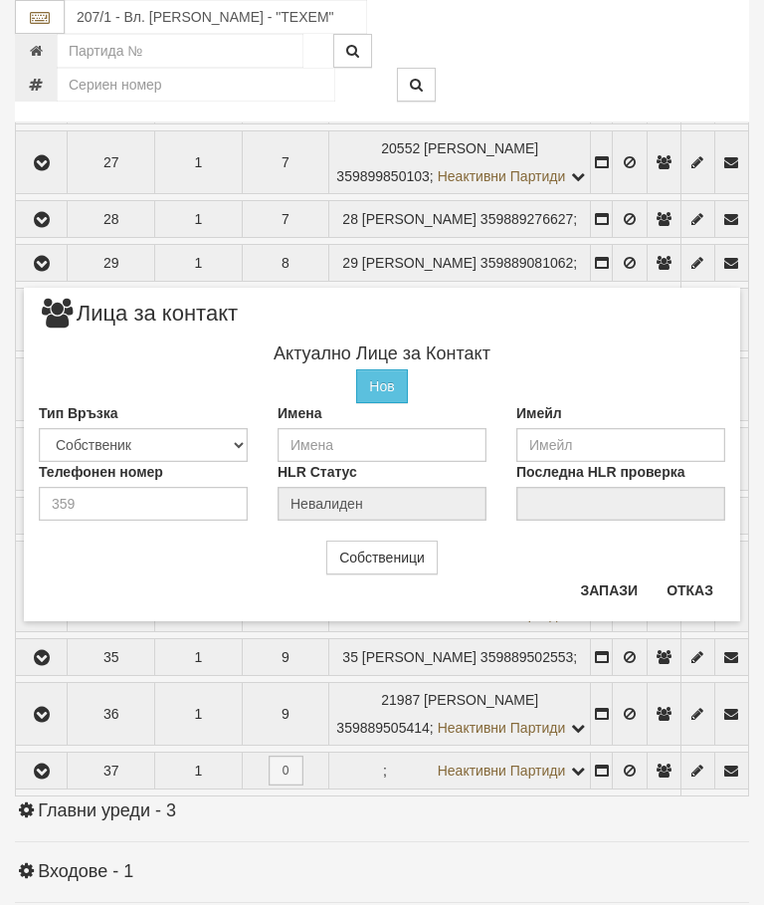
click at [709, 597] on button "Отказ" at bounding box center [690, 590] width 71 height 32
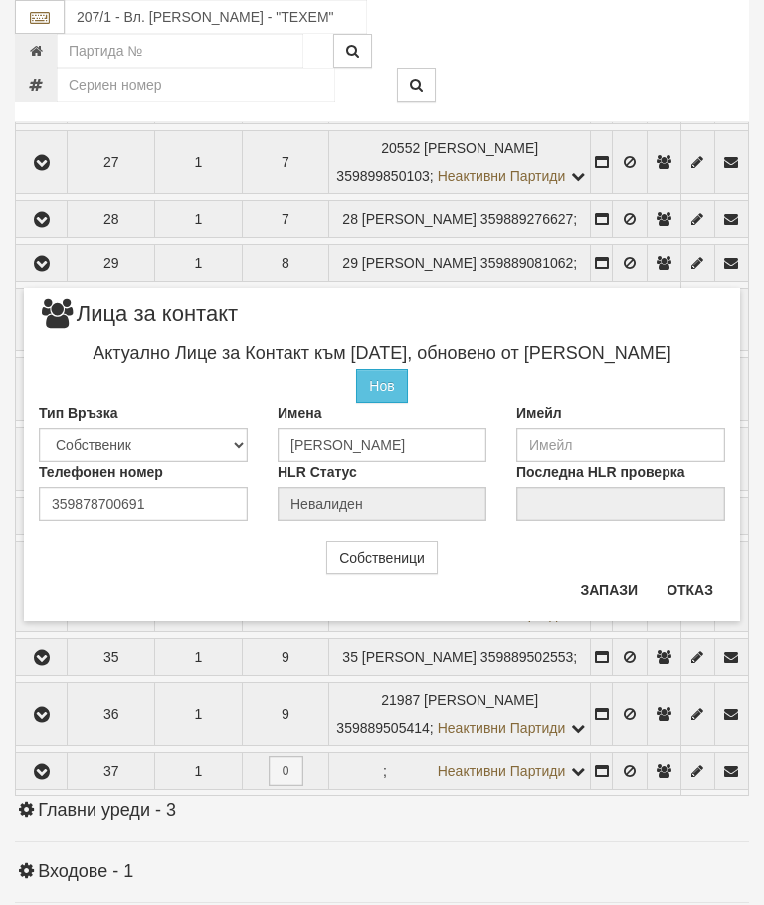
click at [709, 583] on button "Отказ" at bounding box center [690, 590] width 71 height 32
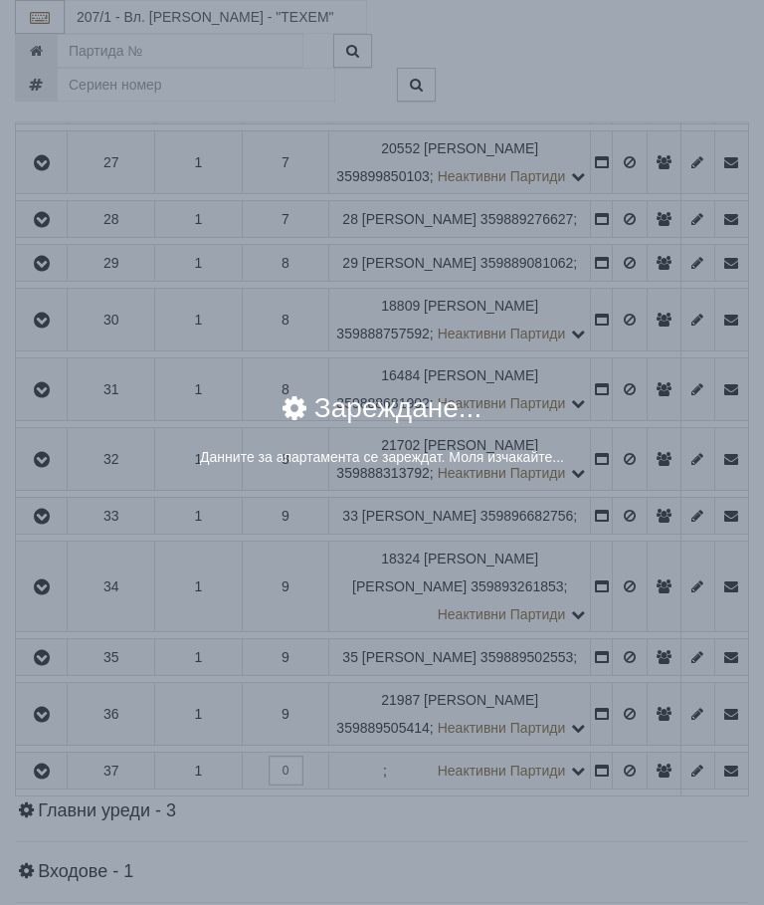
click at [643, 736] on div "× Зареждане... Данните за апартамента се зареждат. Моля изчакайте..." at bounding box center [382, 452] width 764 height 905
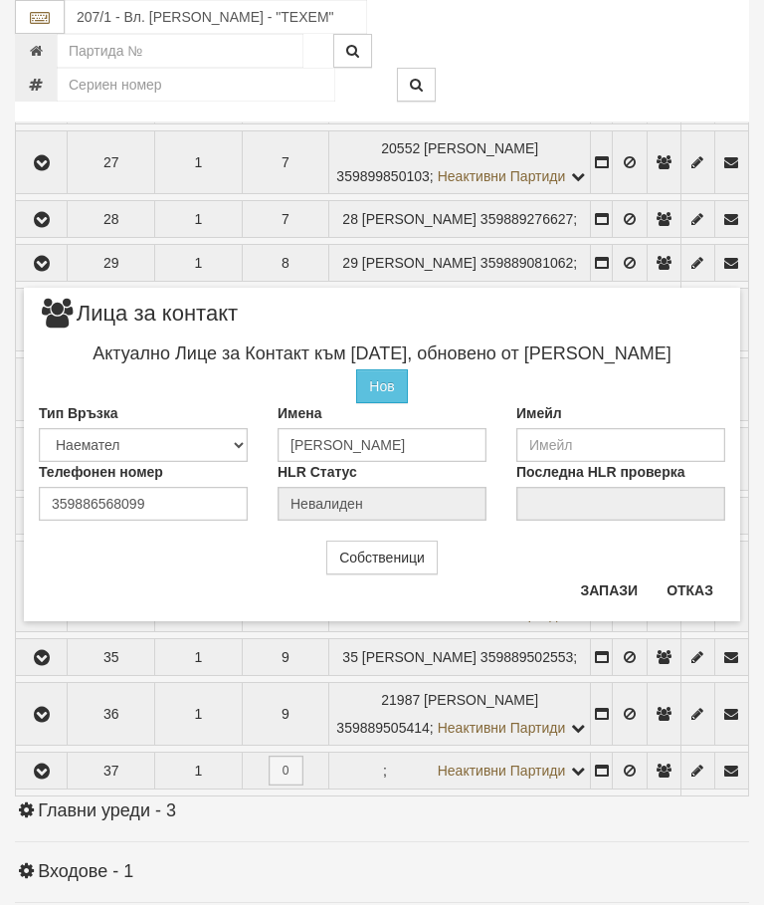
click at [707, 579] on button "Отказ" at bounding box center [690, 590] width 71 height 32
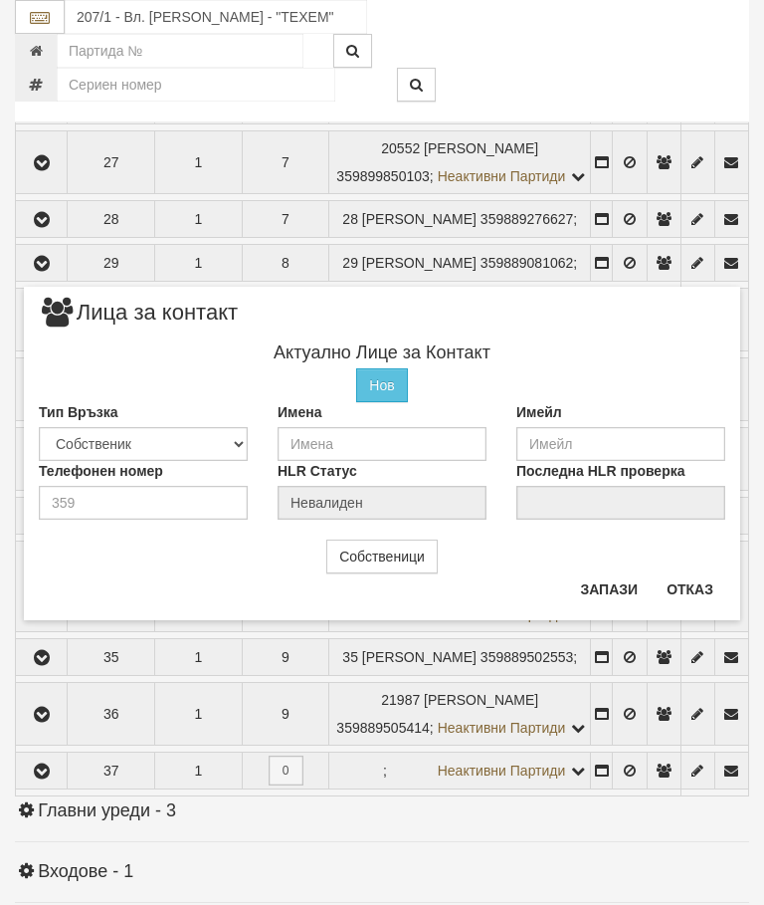
click at [717, 587] on button "Отказ" at bounding box center [690, 589] width 71 height 32
click at [705, 581] on button "Отказ" at bounding box center [690, 590] width 71 height 32
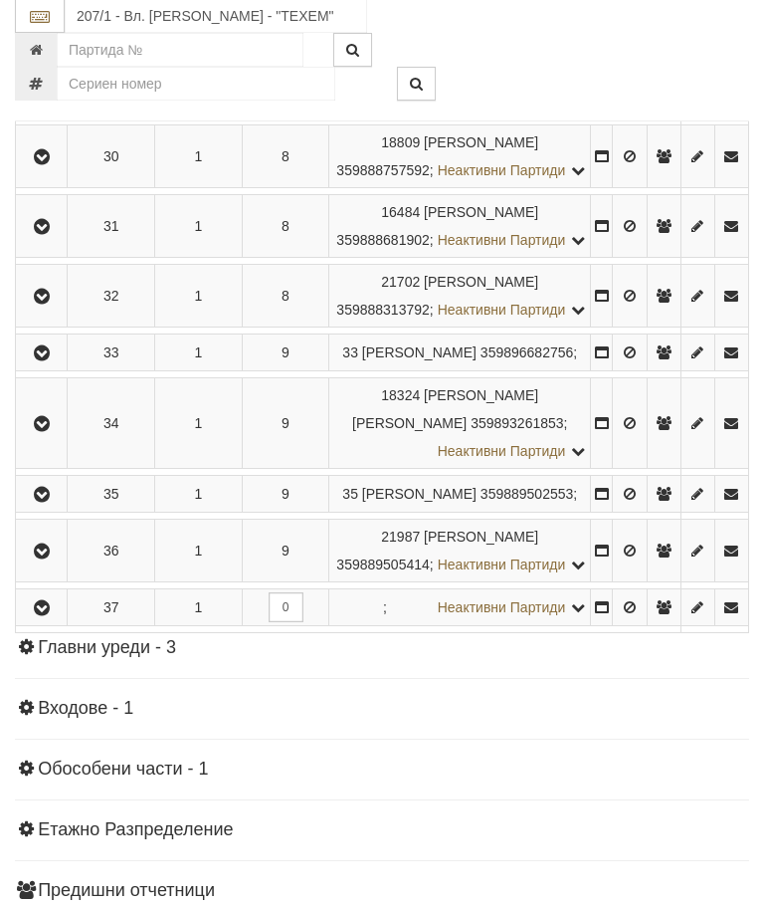
scroll to position [2125, 0]
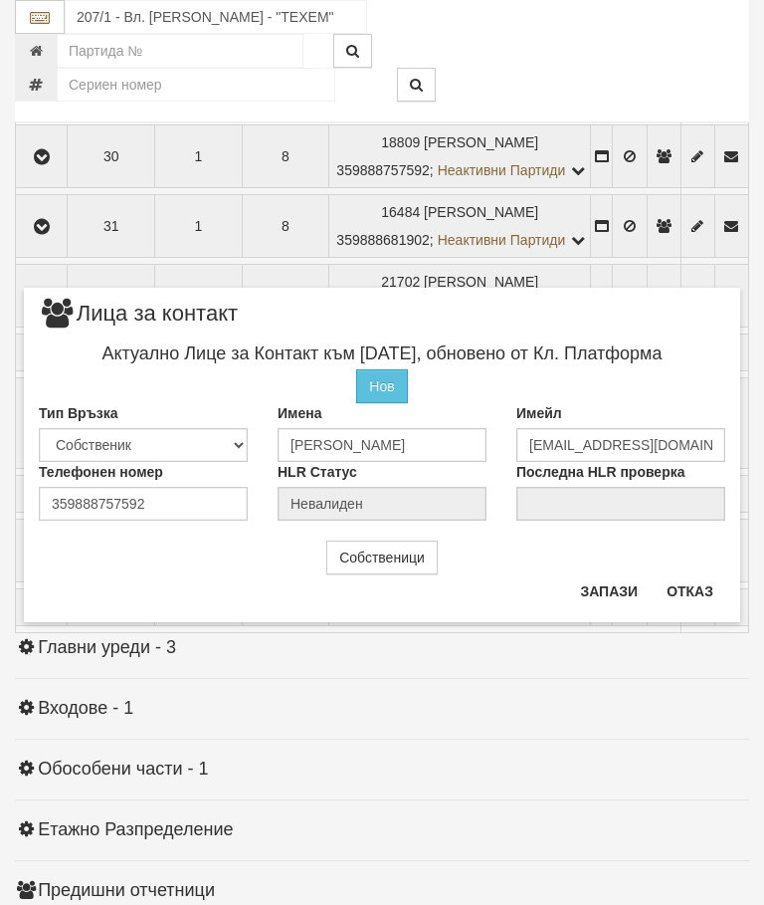
click at [698, 580] on button "Отказ" at bounding box center [690, 591] width 71 height 32
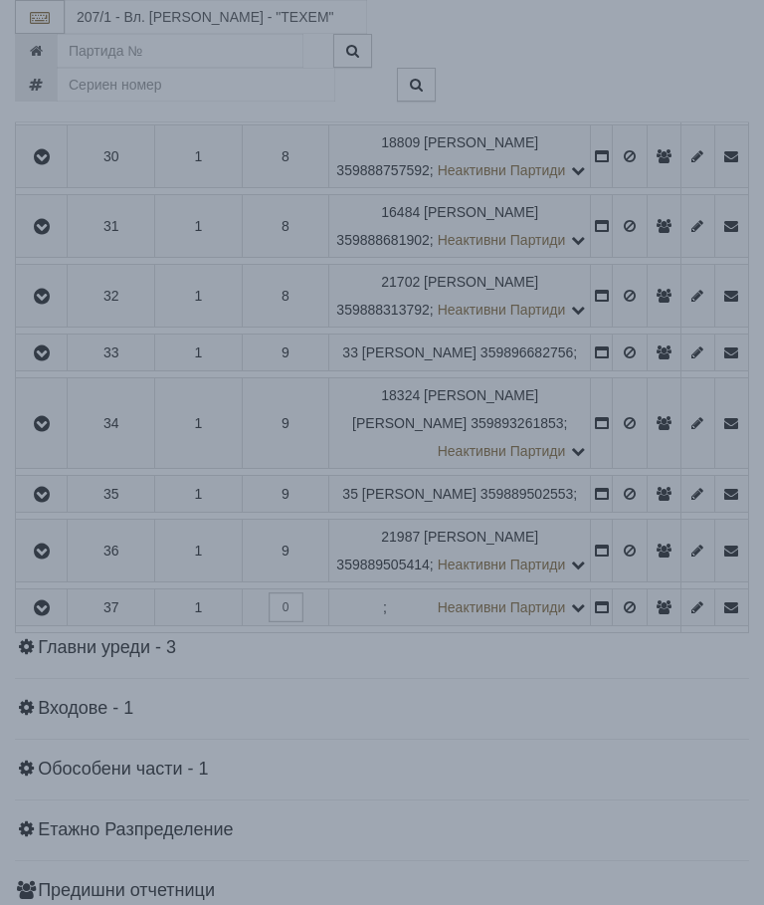
click at [635, 904] on div "× Зареждане... Данните за апартамента се зареждат. Моля изчакайте..." at bounding box center [382, 452] width 764 height 905
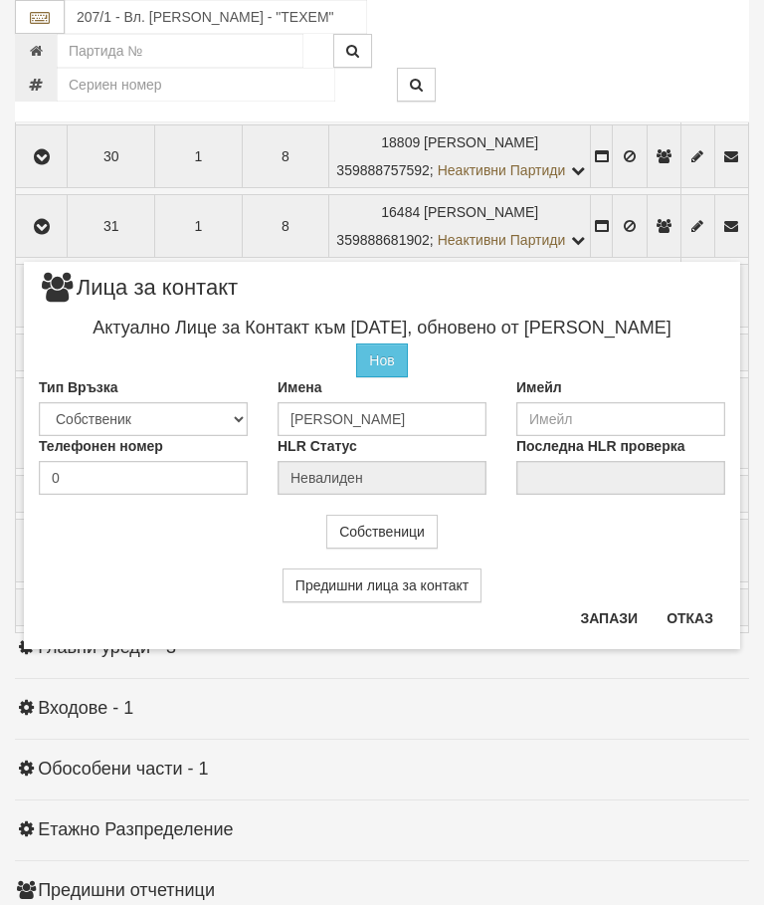
click at [714, 609] on button "Отказ" at bounding box center [690, 618] width 71 height 32
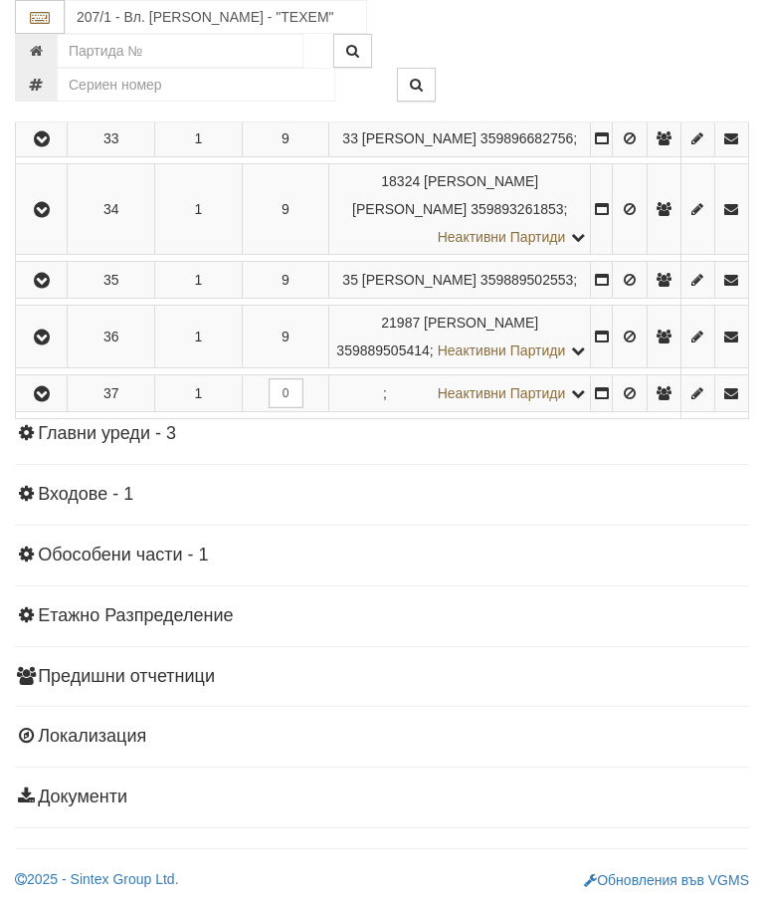
scroll to position [2439, 0]
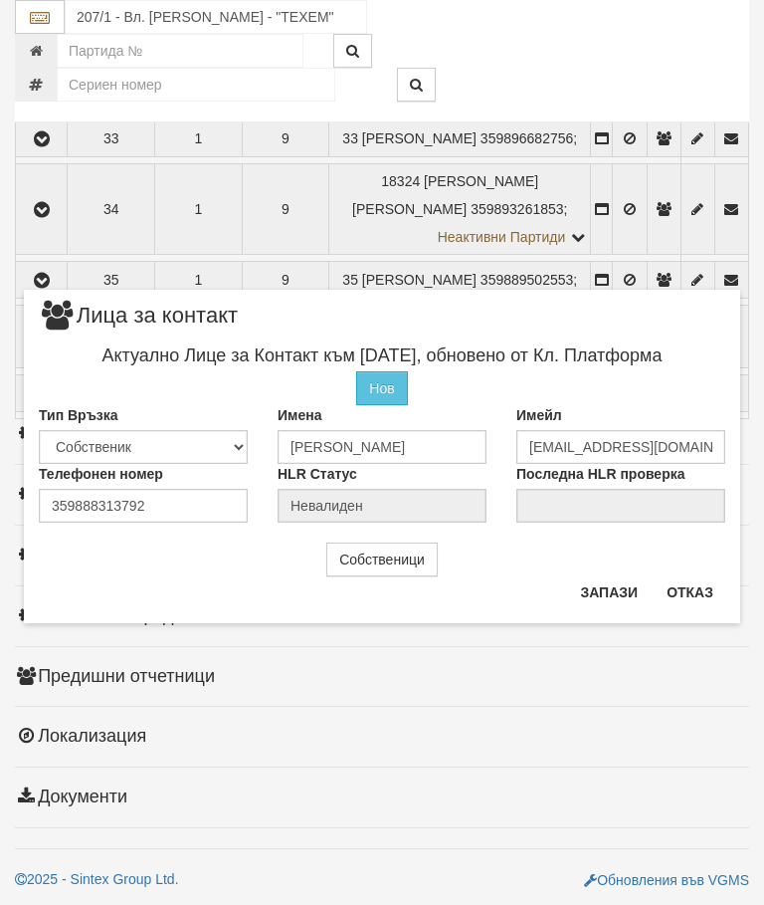
click at [714, 580] on button "Отказ" at bounding box center [690, 592] width 71 height 32
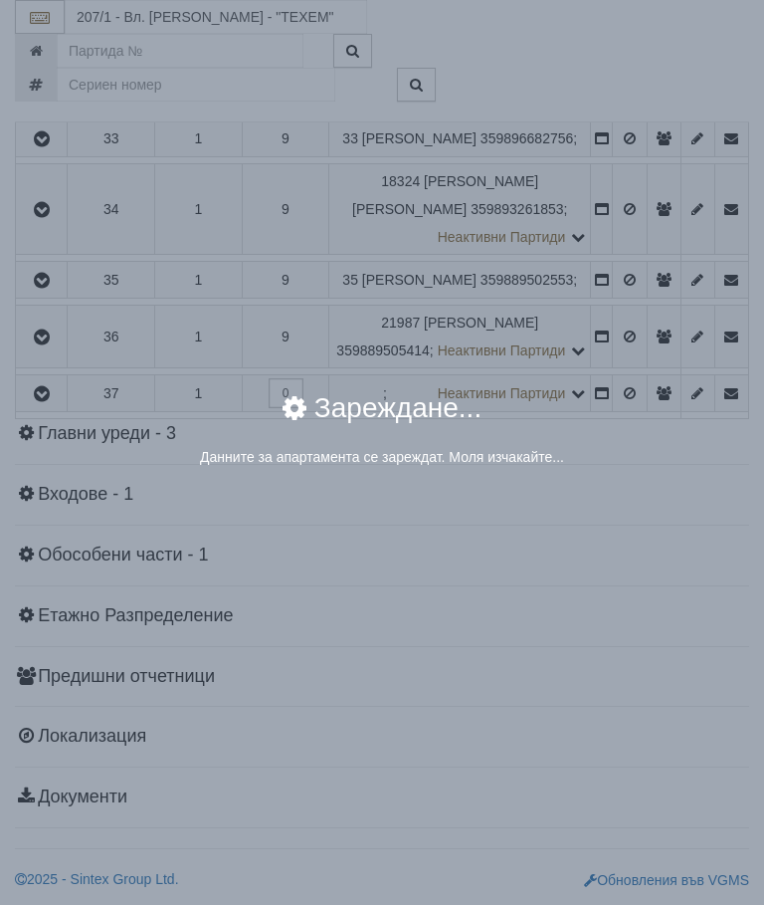
click at [633, 779] on div "× Зареждане... Данните за апартамента се зареждат. Моля изчакайте..." at bounding box center [382, 452] width 764 height 905
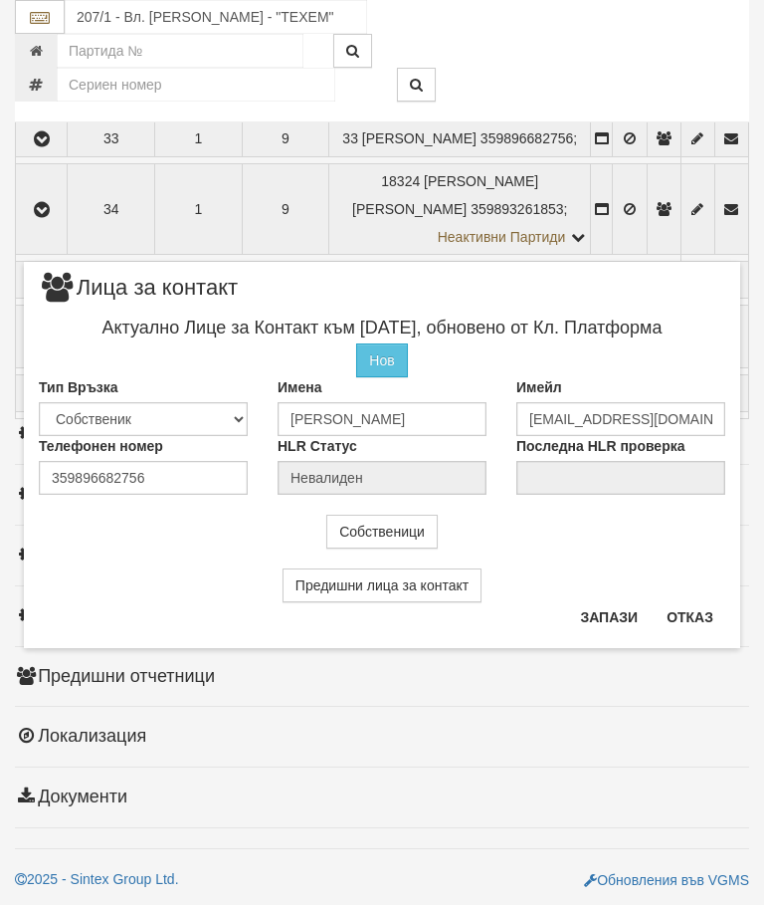
click at [708, 616] on button "Отказ" at bounding box center [690, 617] width 71 height 32
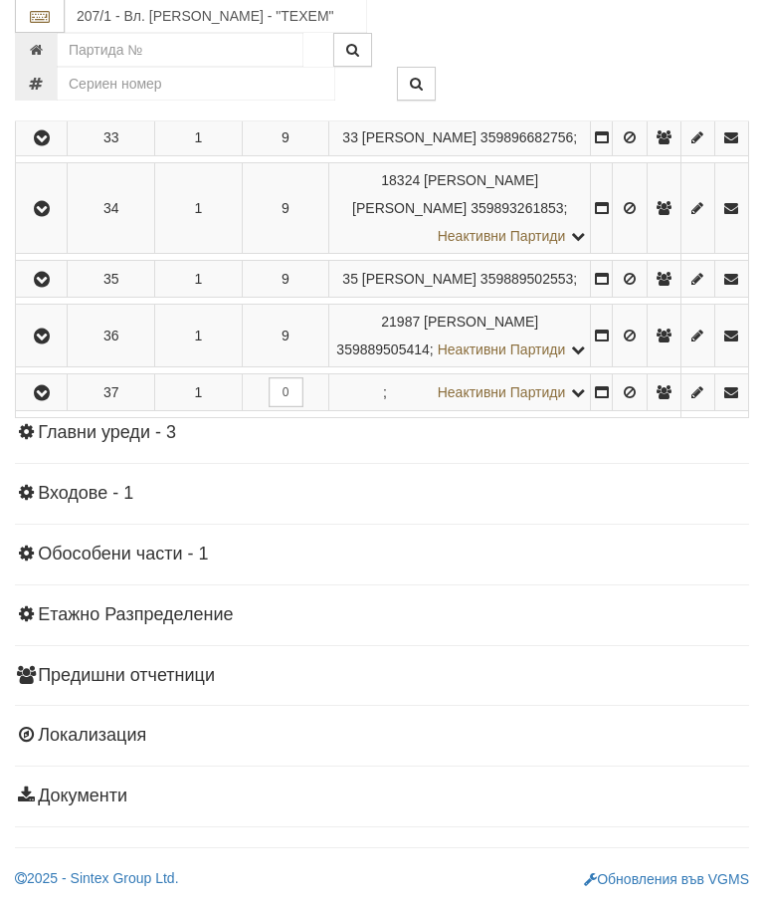
scroll to position [2651, 0]
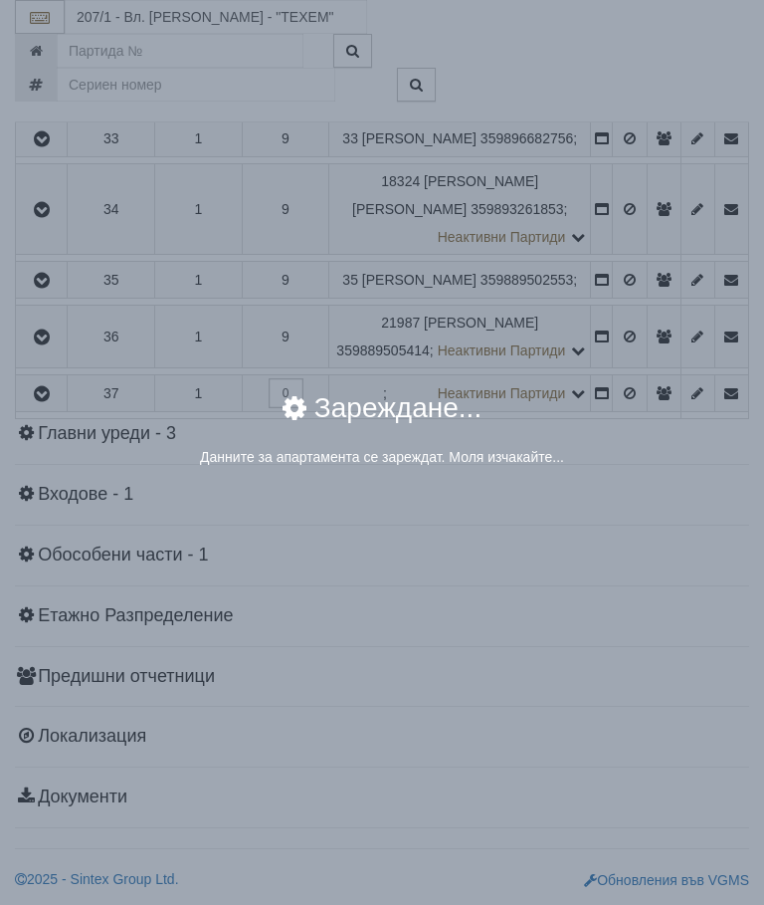
click at [635, 650] on div "× Зареждане... Данните за апартамента се зареждат. Моля изчакайте..." at bounding box center [382, 452] width 764 height 905
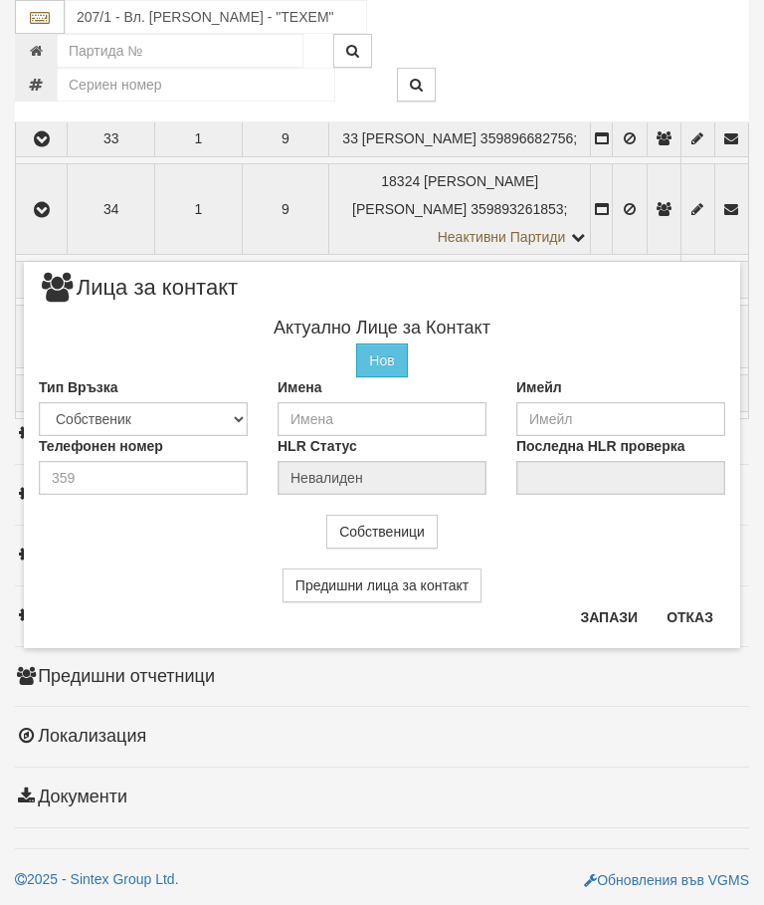
click at [712, 613] on button "Отказ" at bounding box center [690, 617] width 71 height 32
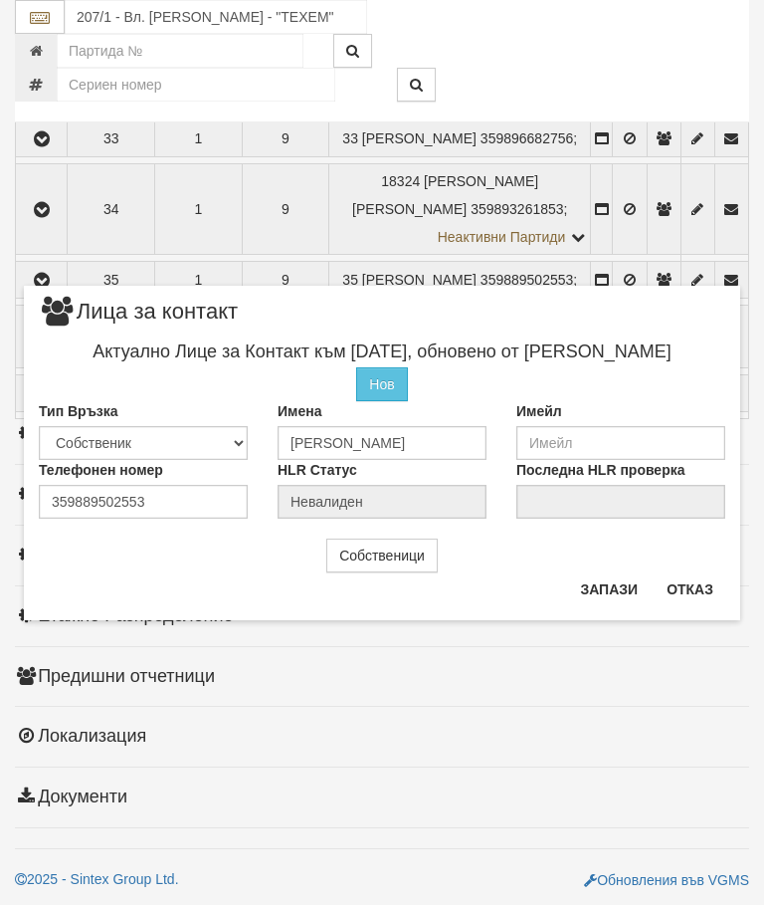
click at [701, 587] on button "Отказ" at bounding box center [690, 589] width 71 height 32
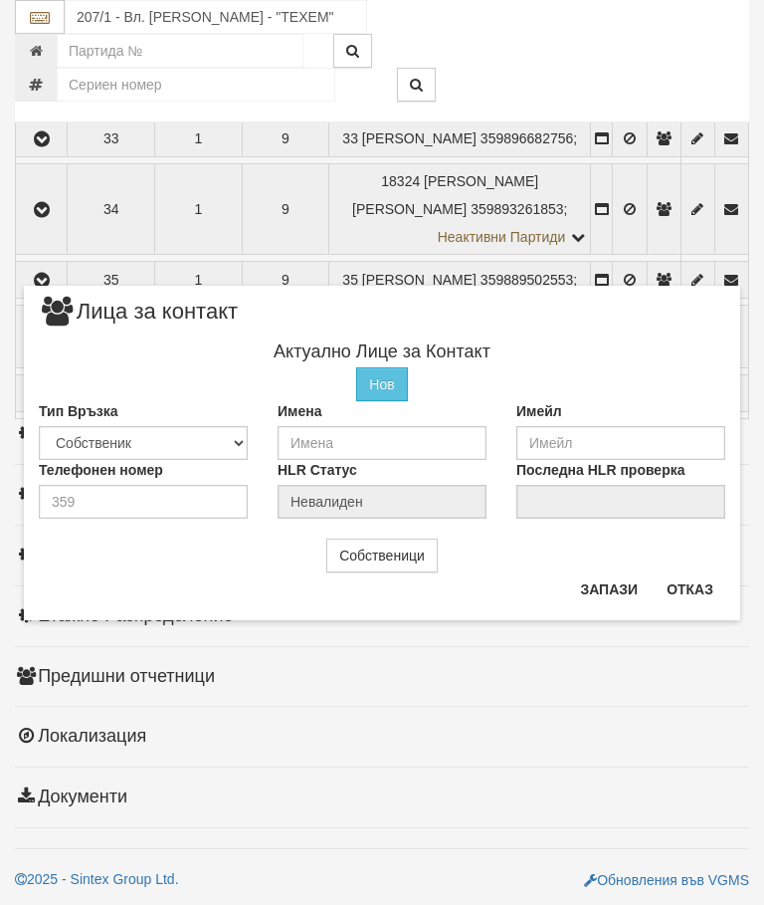
click at [705, 589] on button "Отказ" at bounding box center [690, 589] width 71 height 32
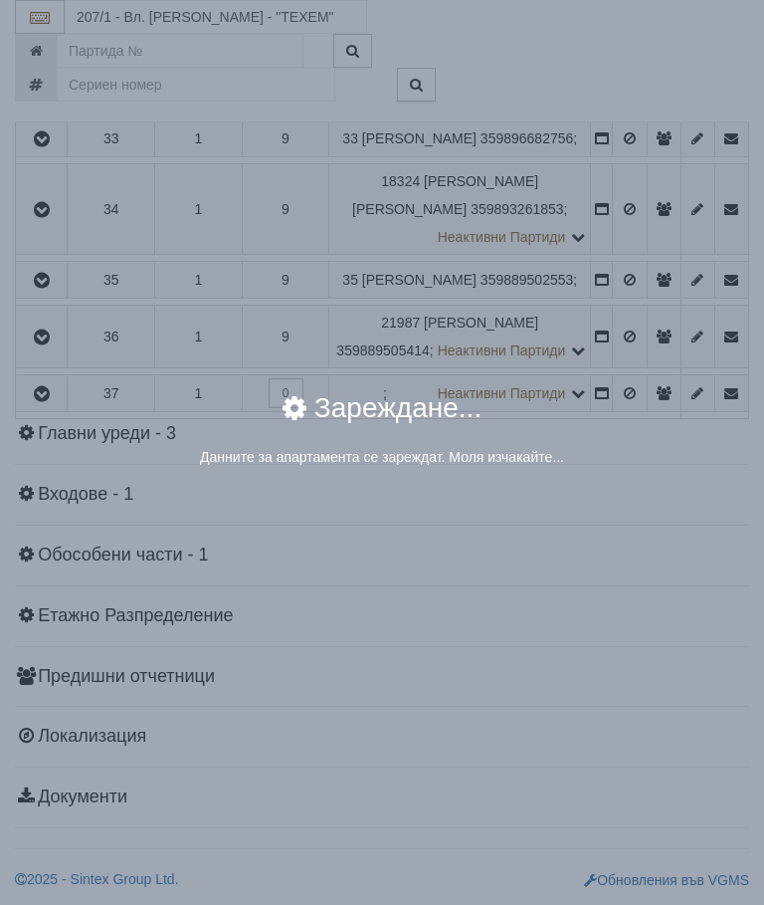
click at [635, 815] on div "× Зареждане... Данните за апартамента се зареждат. Моля изчакайте..." at bounding box center [382, 452] width 764 height 905
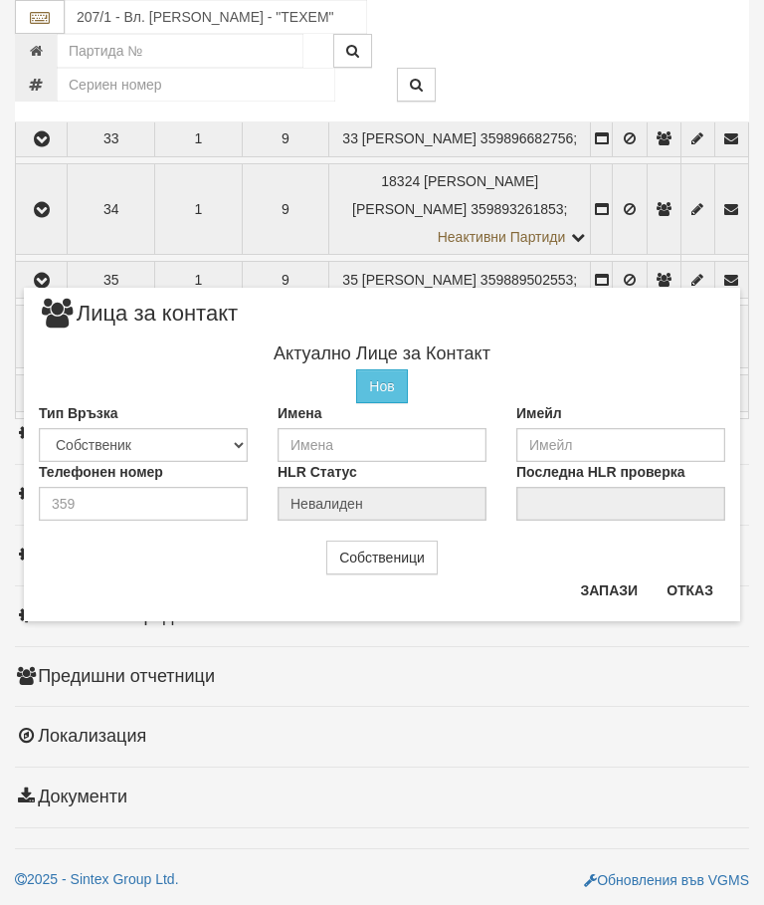
click at [705, 586] on button "Отказ" at bounding box center [690, 590] width 71 height 32
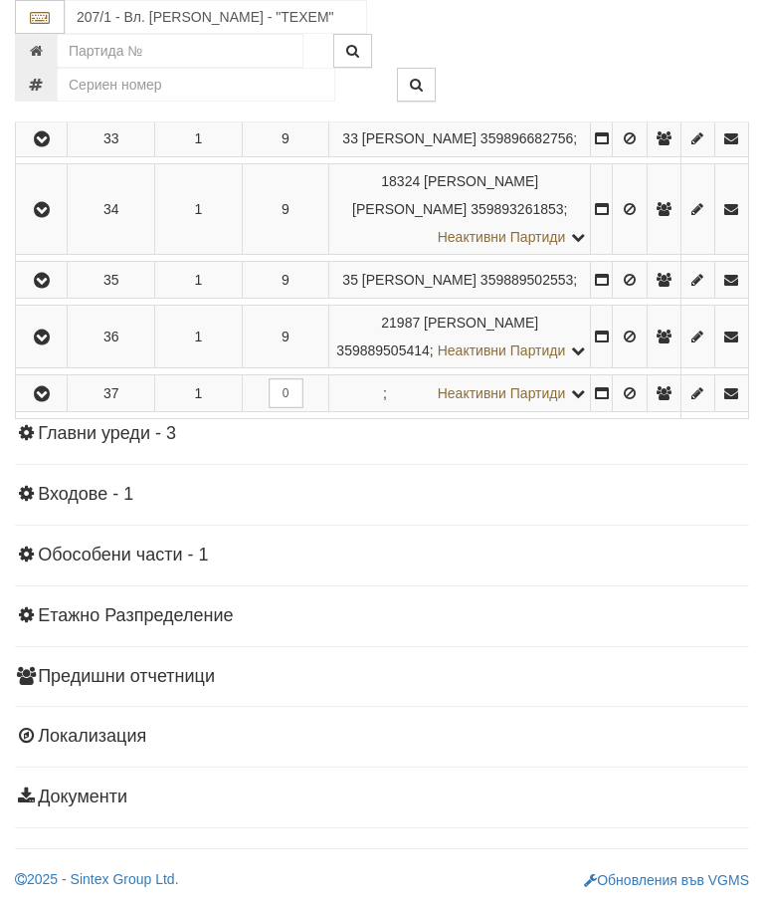
scroll to position [2368, 0]
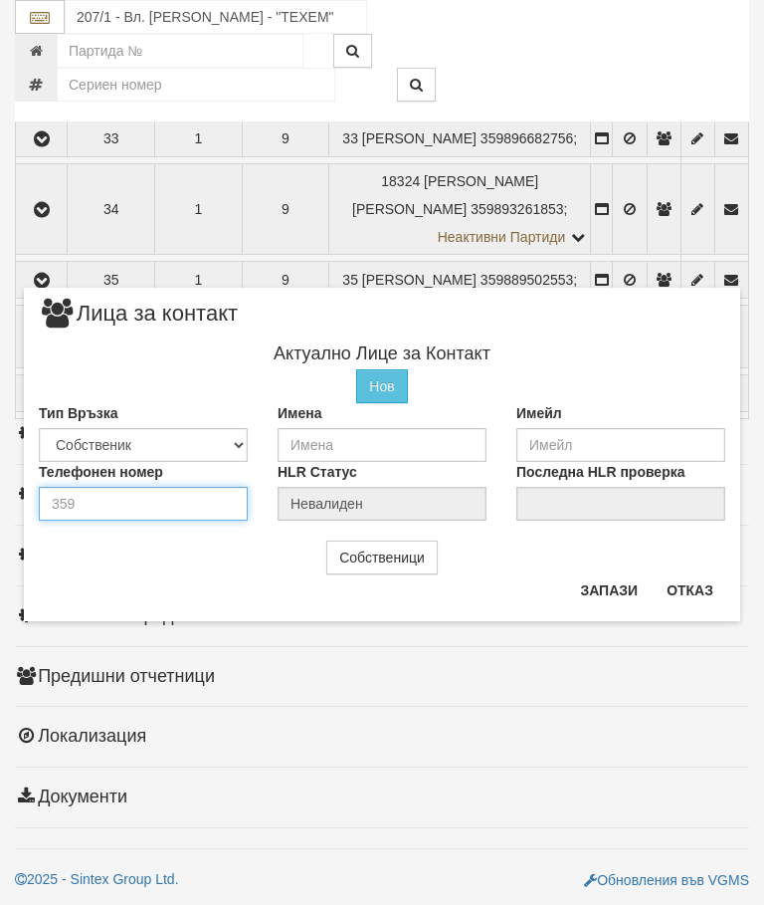
click at [88, 510] on input "number" at bounding box center [143, 504] width 209 height 34
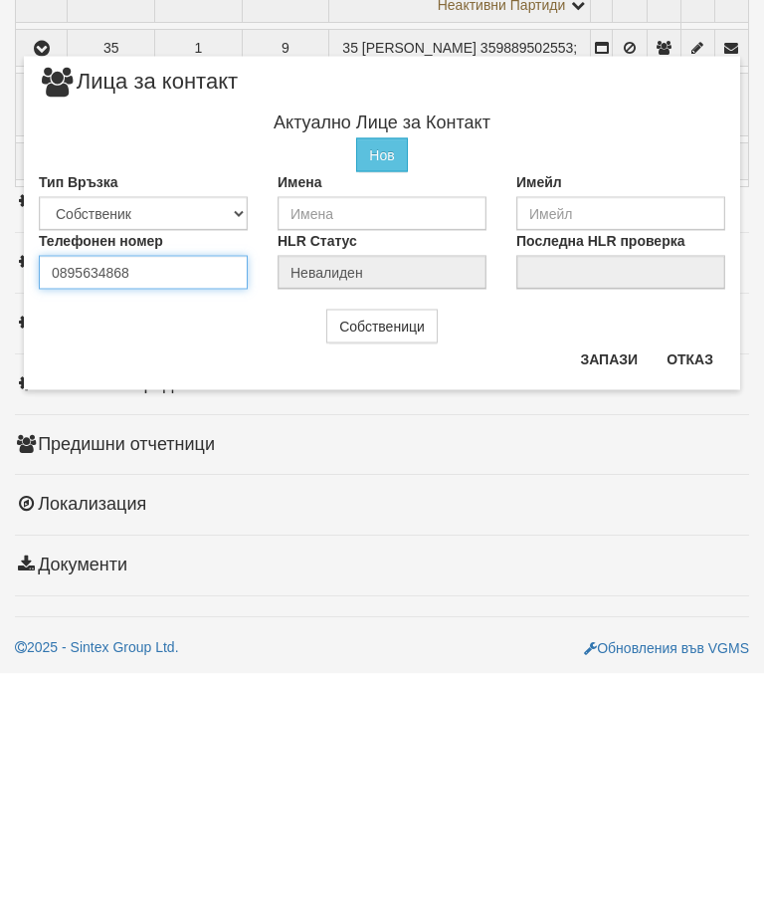
type input "0895634868"
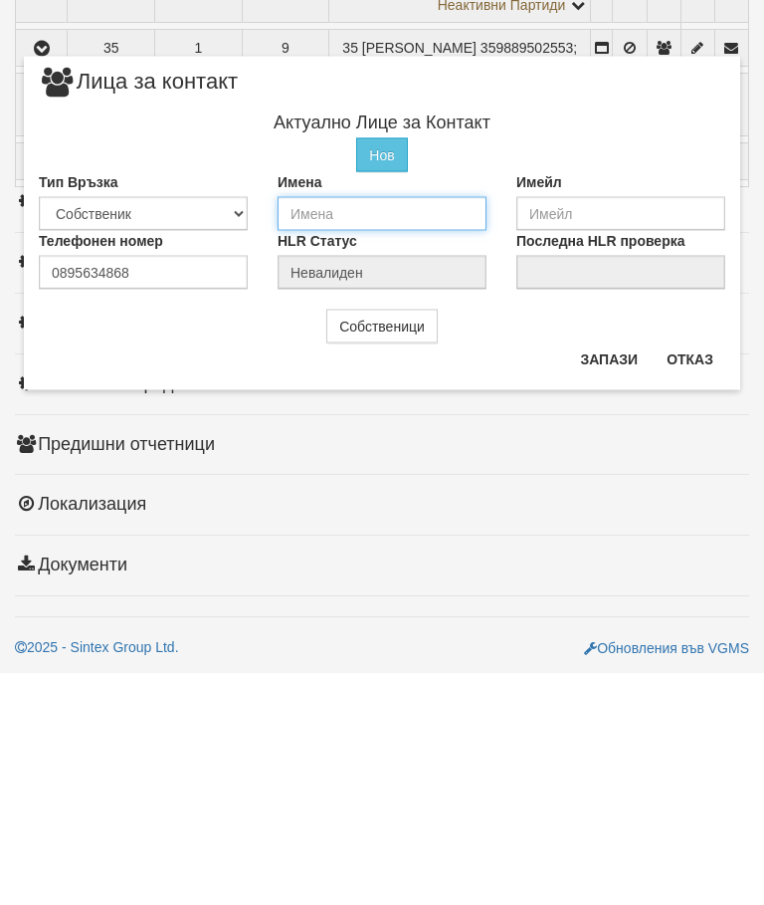
click at [315, 428] on input "text" at bounding box center [382, 445] width 209 height 34
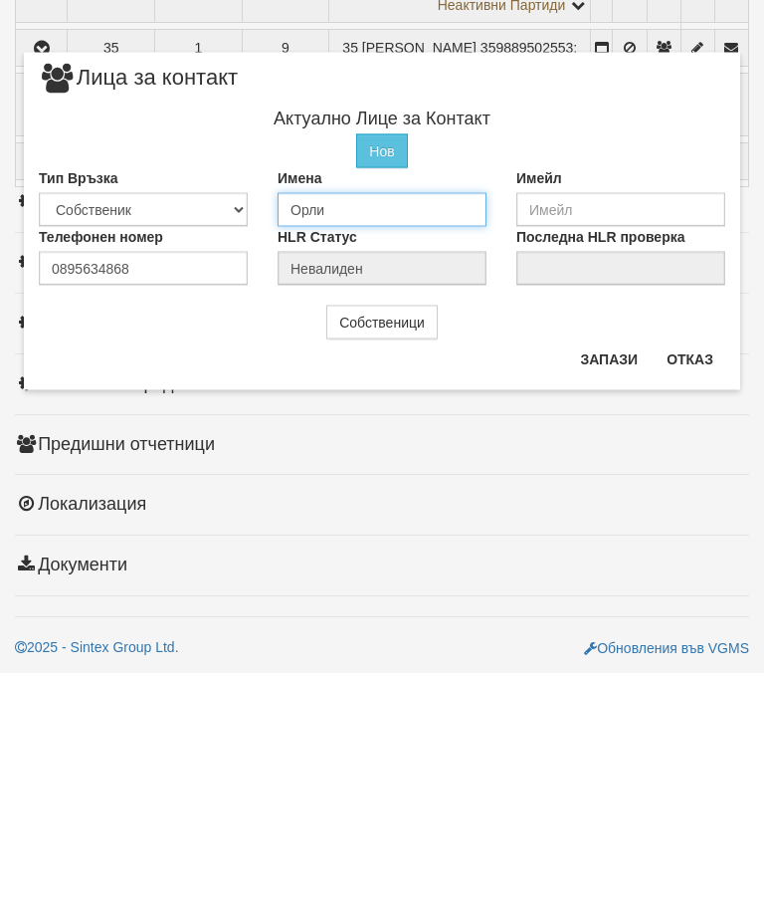
type input "[PERSON_NAME]"
click at [618, 574] on button "Запази" at bounding box center [609, 590] width 82 height 32
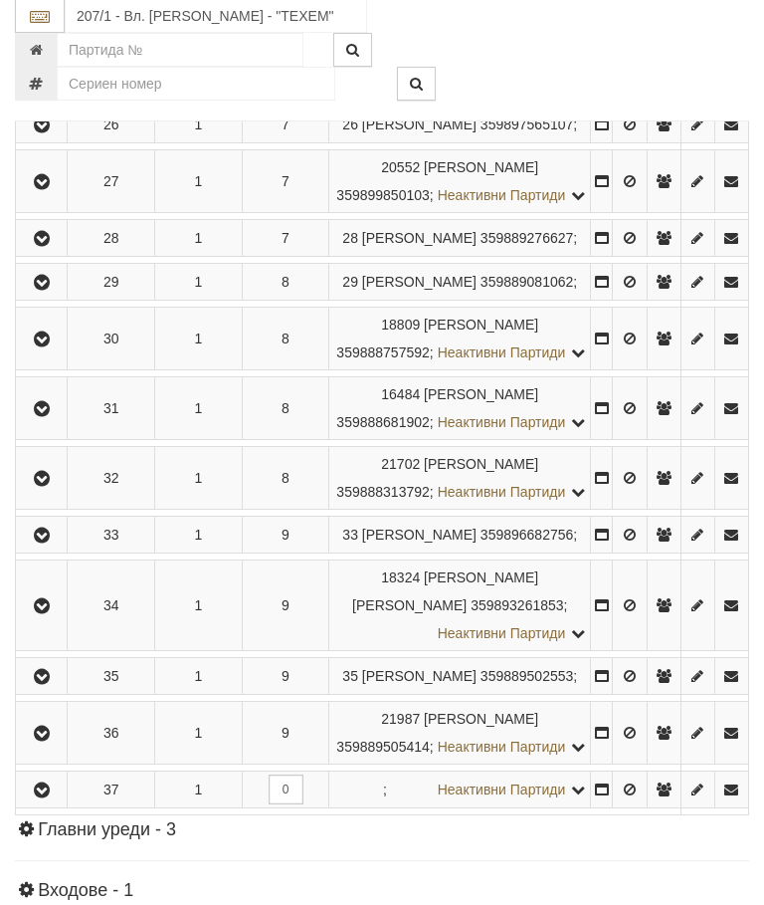
scroll to position [1943, 0]
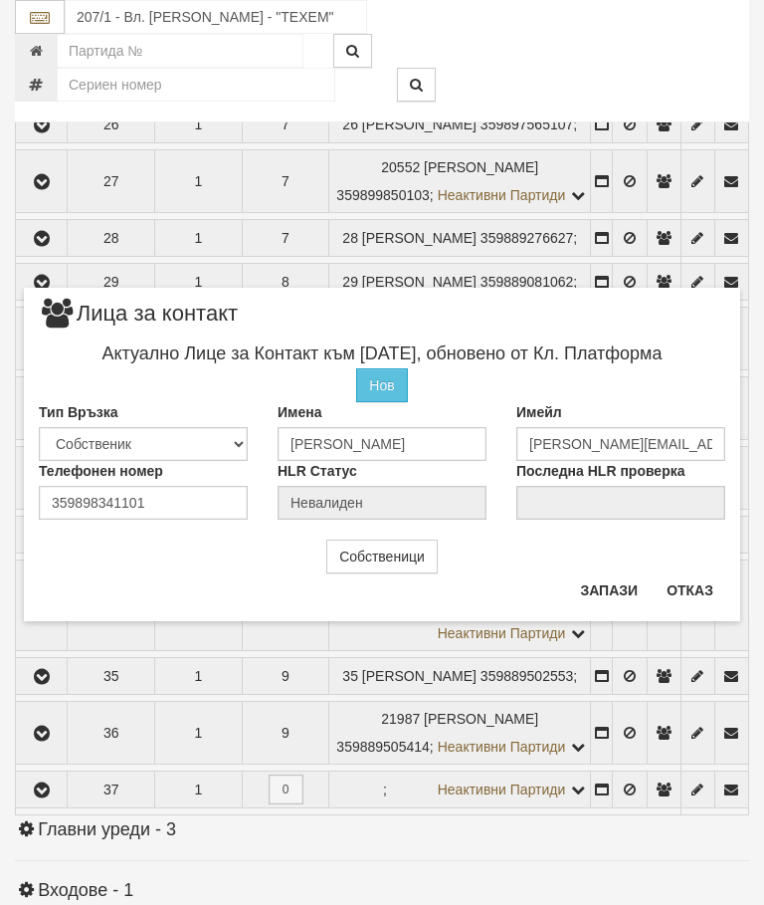
click at [703, 586] on button "Отказ" at bounding box center [690, 590] width 71 height 32
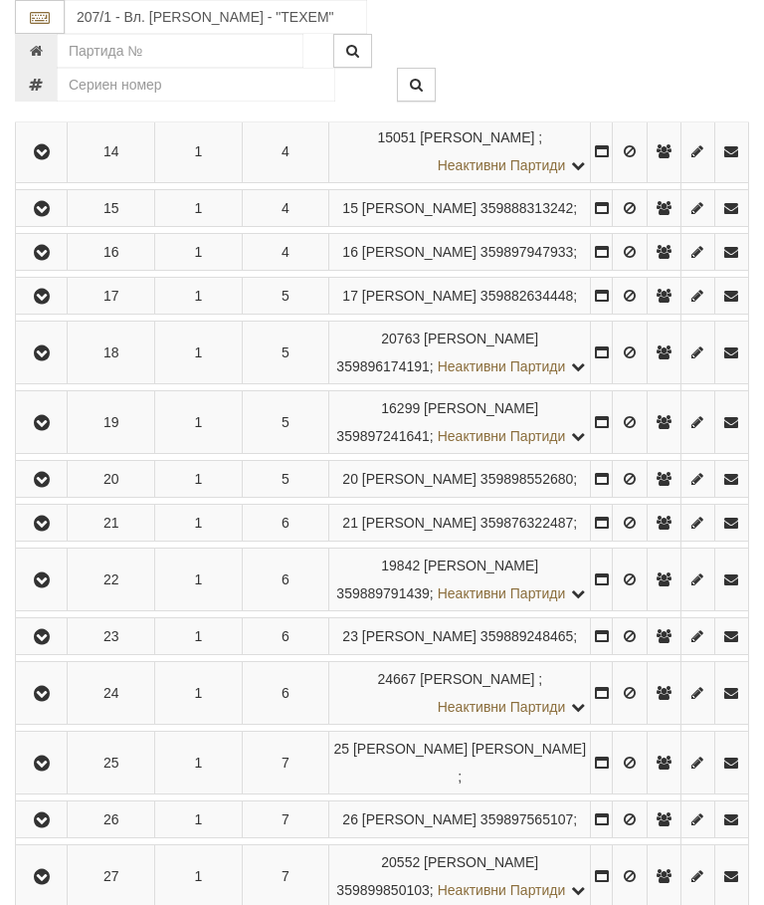
scroll to position [1211, 0]
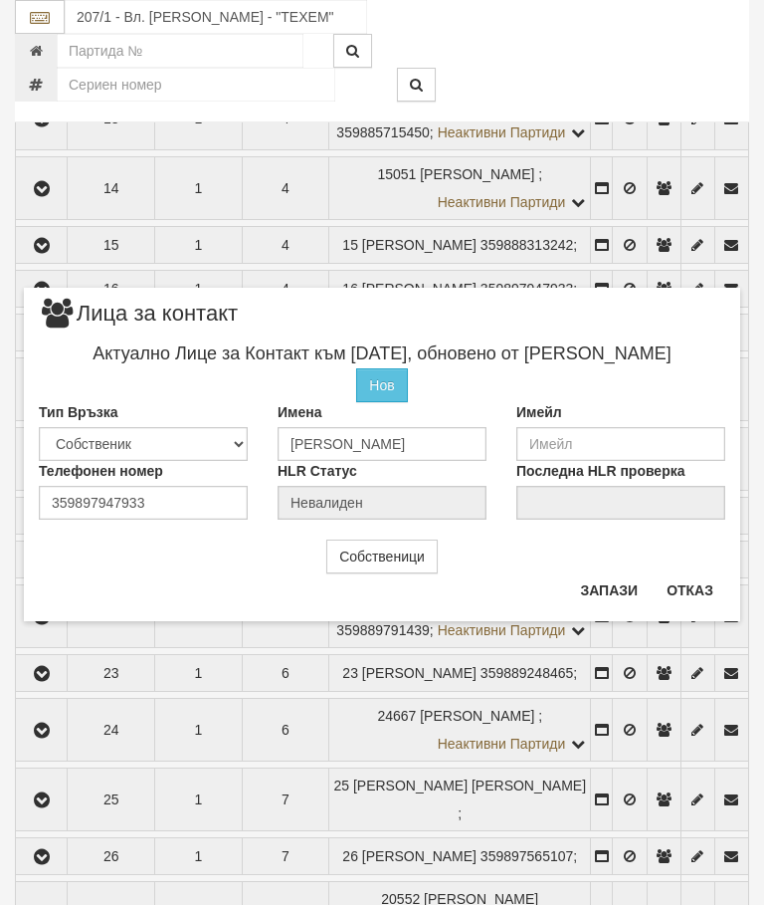
click at [703, 578] on button "Отказ" at bounding box center [690, 590] width 71 height 32
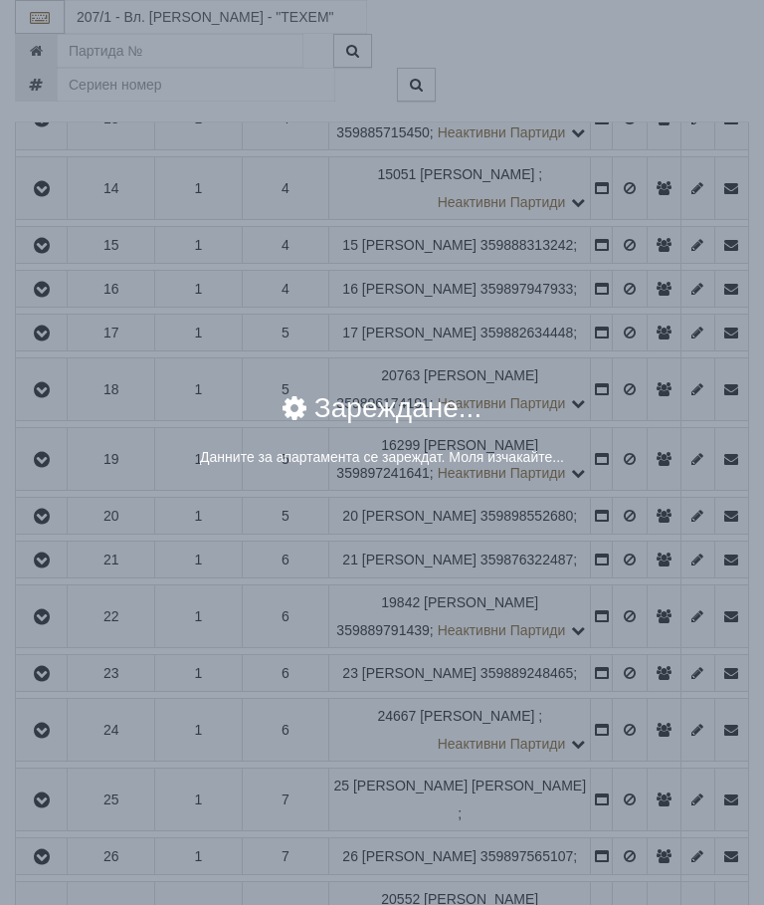
click at [626, 600] on div "× Зареждане... Данните за апартамента се зареждат. Моля изчакайте..." at bounding box center [382, 452] width 764 height 905
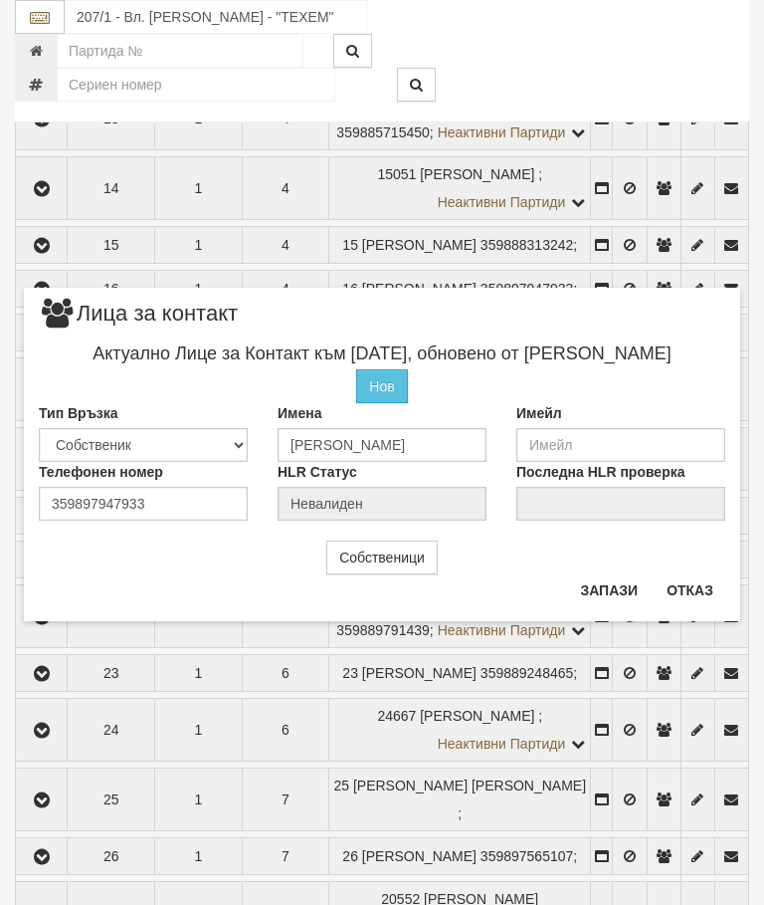
click at [689, 585] on button "Отказ" at bounding box center [690, 590] width 71 height 32
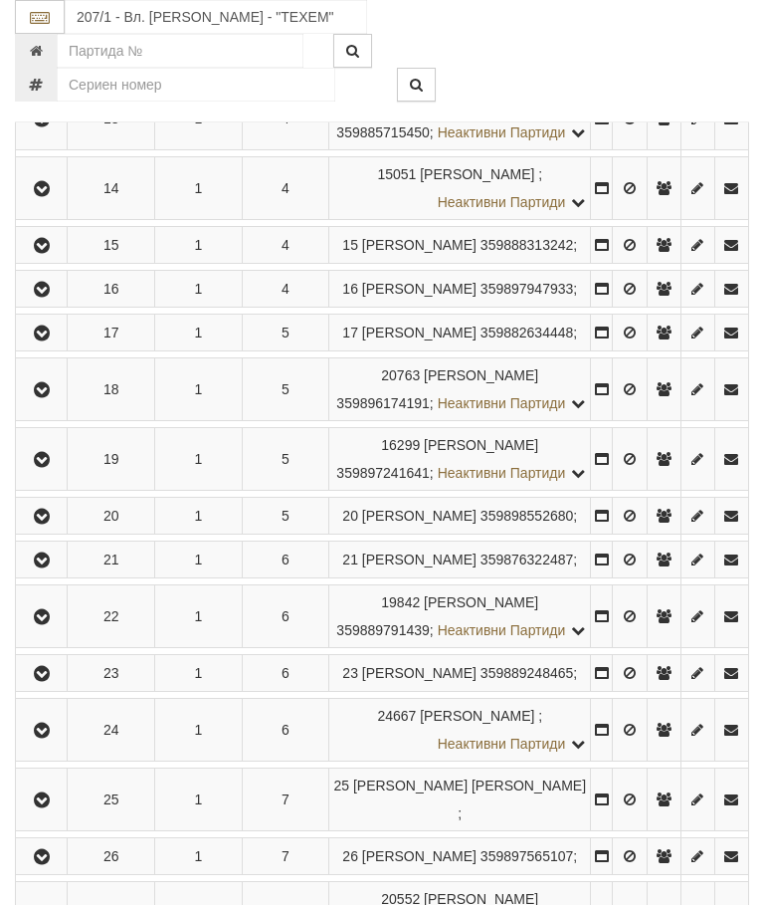
click at [741, 81] on td at bounding box center [732, 49] width 34 height 63
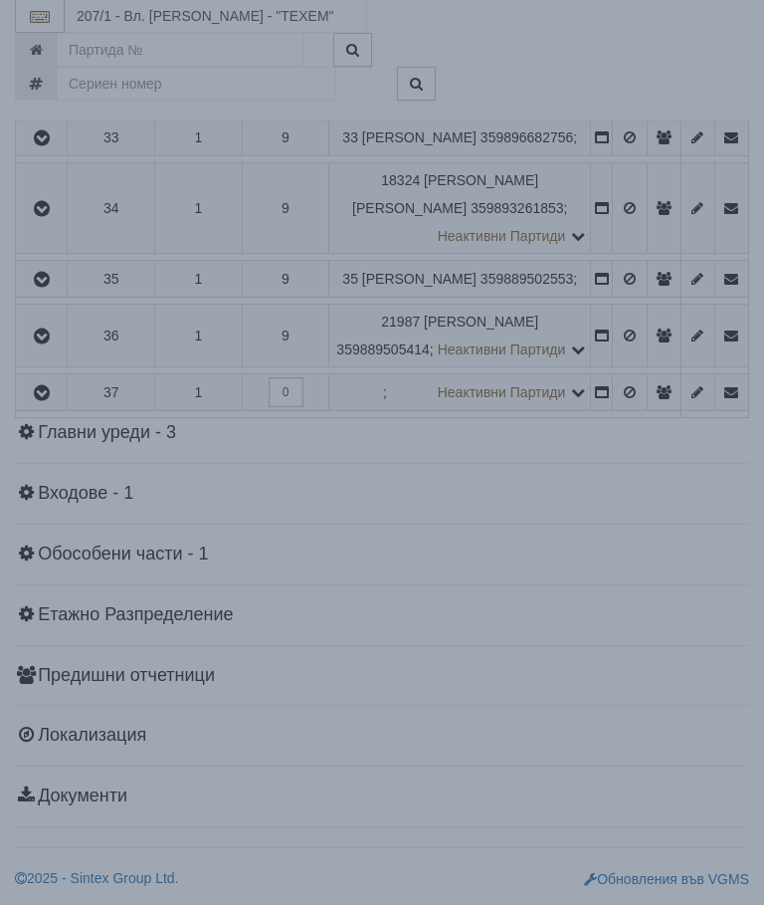
scroll to position [2493, 0]
click at [635, 547] on div "× Зареждане... Данните за апартамента се зареждат. Моля изчакайте..." at bounding box center [382, 452] width 764 height 905
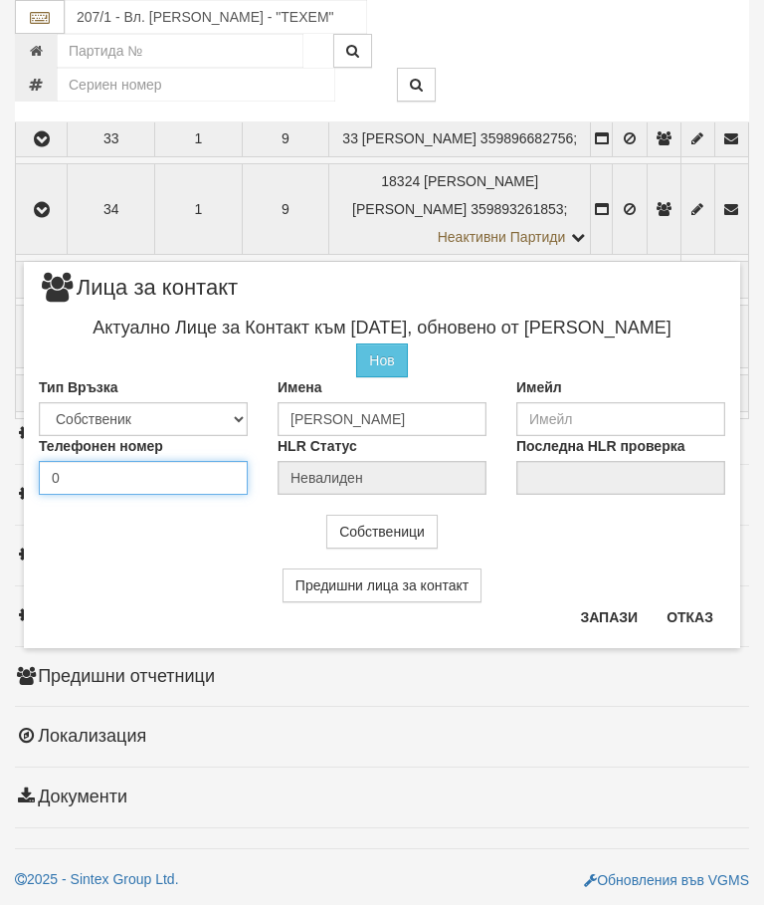
click at [71, 477] on div "Телефонен номер 0" at bounding box center [143, 465] width 239 height 59
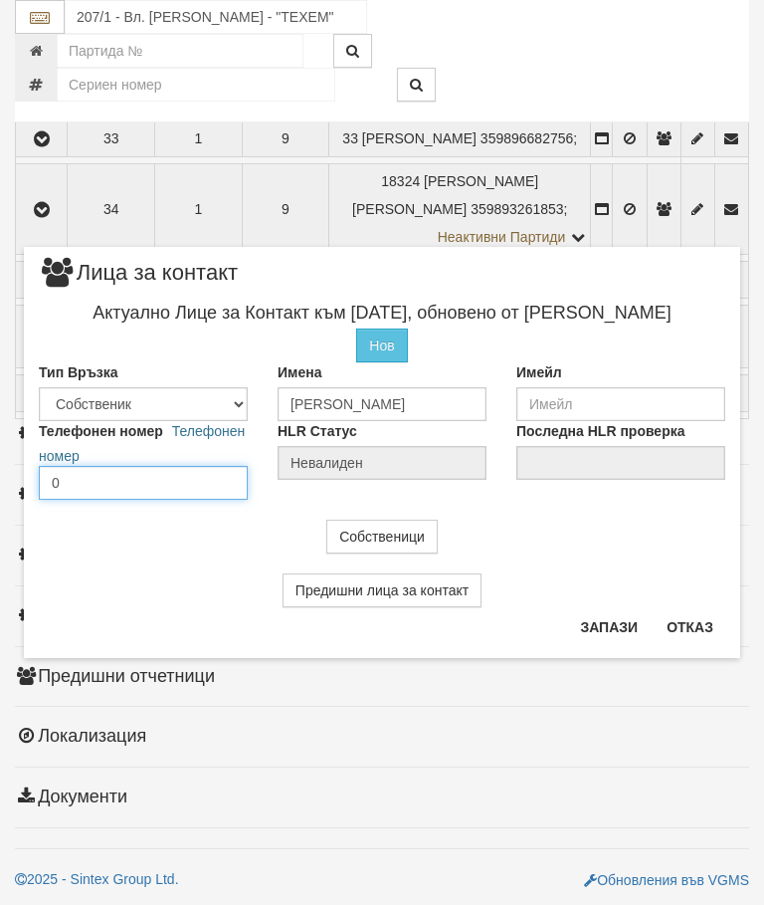
scroll to position [2492, 0]
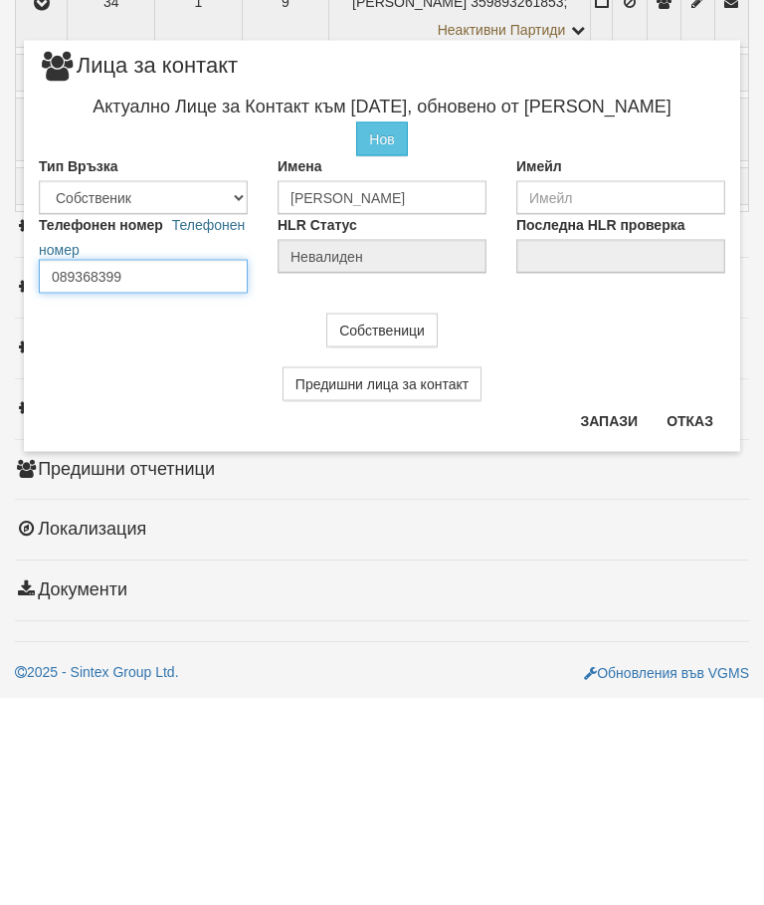
type input "0893683994"
click at [616, 611] on button "Запази" at bounding box center [609, 627] width 82 height 32
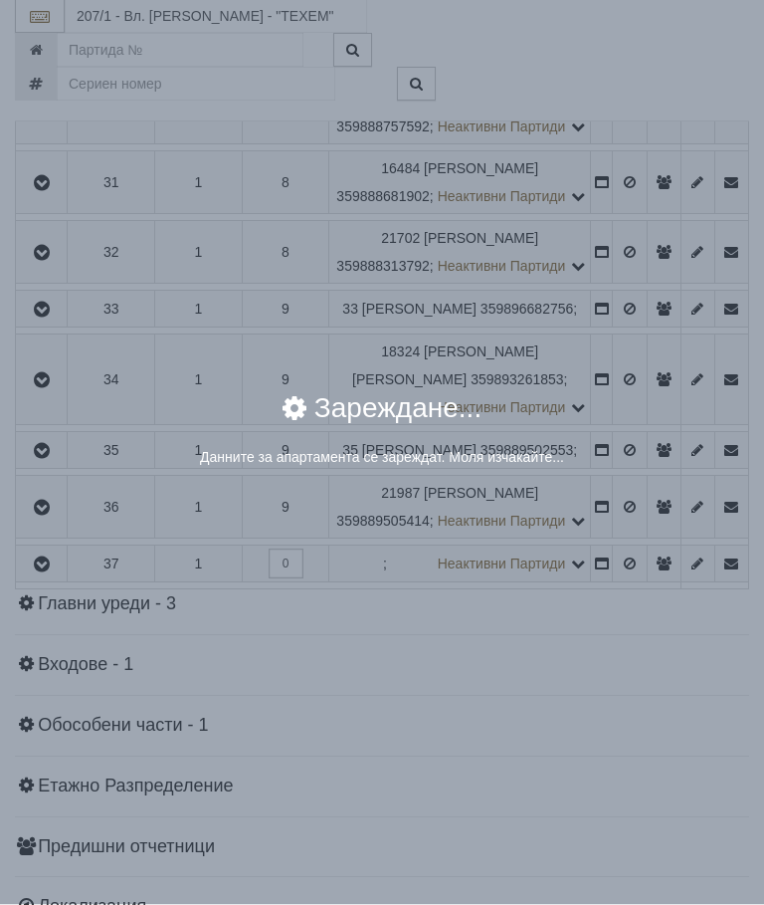
scroll to position [2169, 0]
click at [635, 395] on div "× Зареждане... Данните за апартамента се зареждат. Моля изчакайте..." at bounding box center [382, 439] width 717 height 121
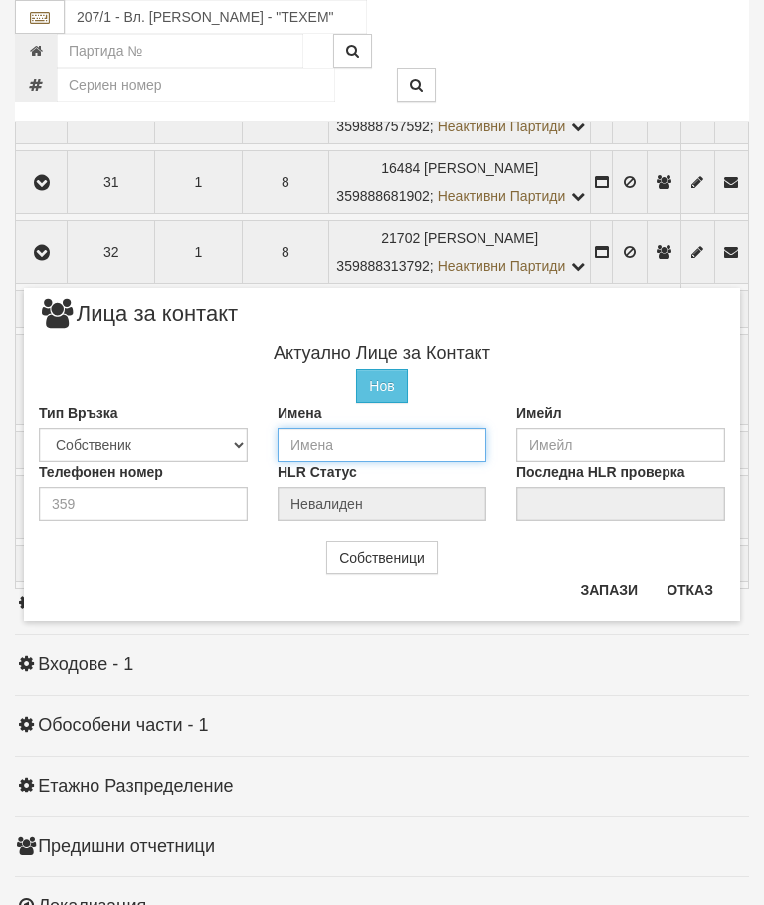
click at [325, 434] on input "text" at bounding box center [382, 445] width 209 height 34
type input "[PERSON_NAME]"
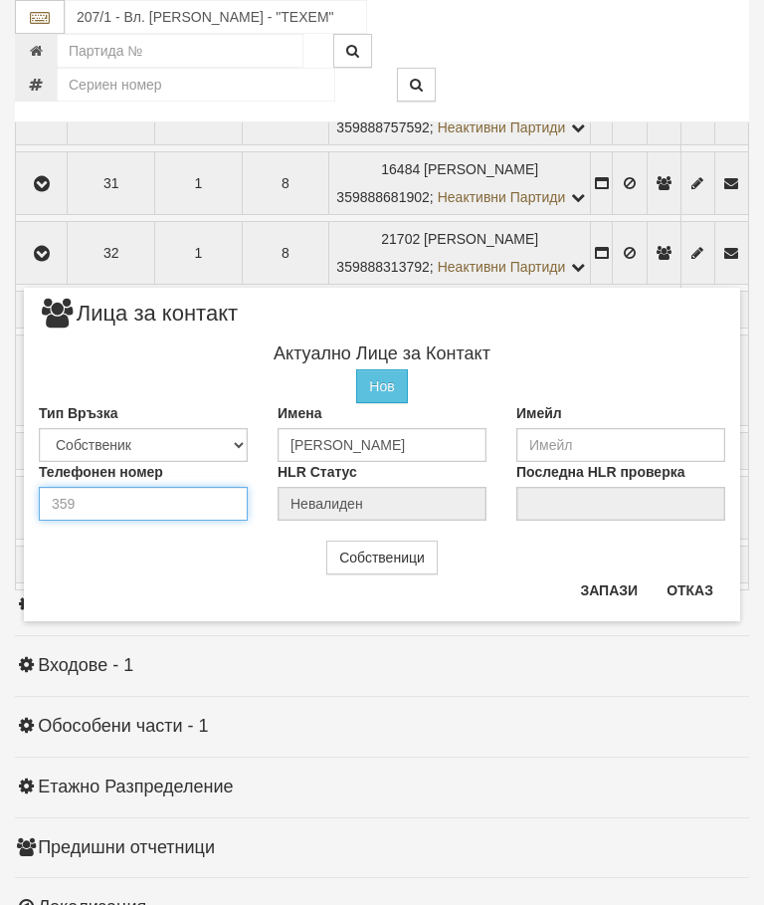
click at [119, 509] on input "number" at bounding box center [143, 504] width 209 height 34
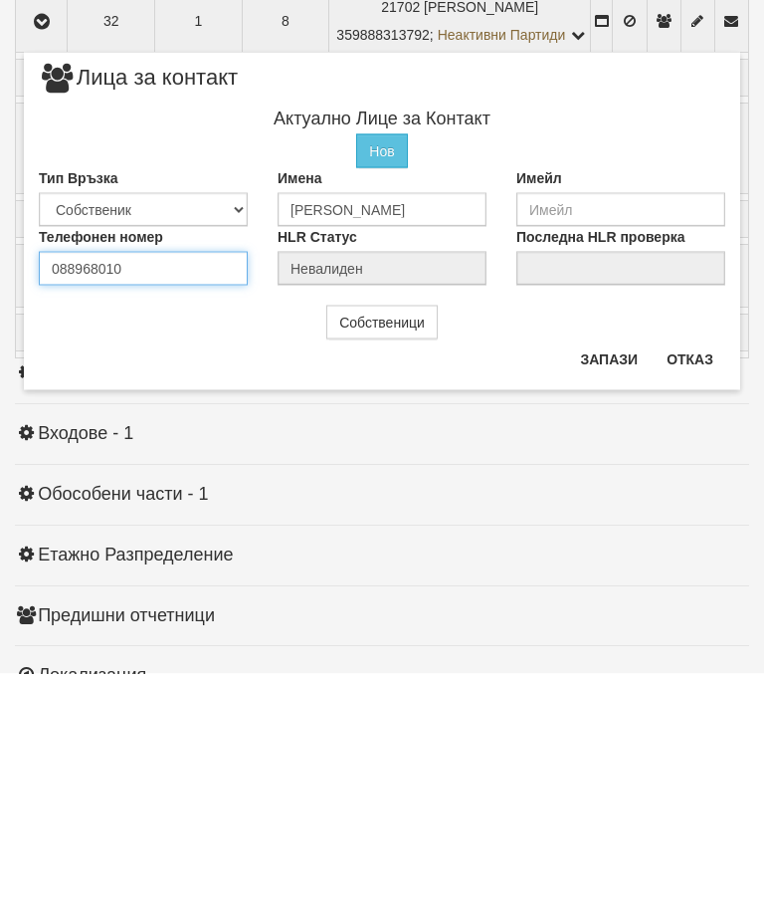
type input "0889680103"
click at [604, 574] on button "Запази" at bounding box center [609, 590] width 82 height 32
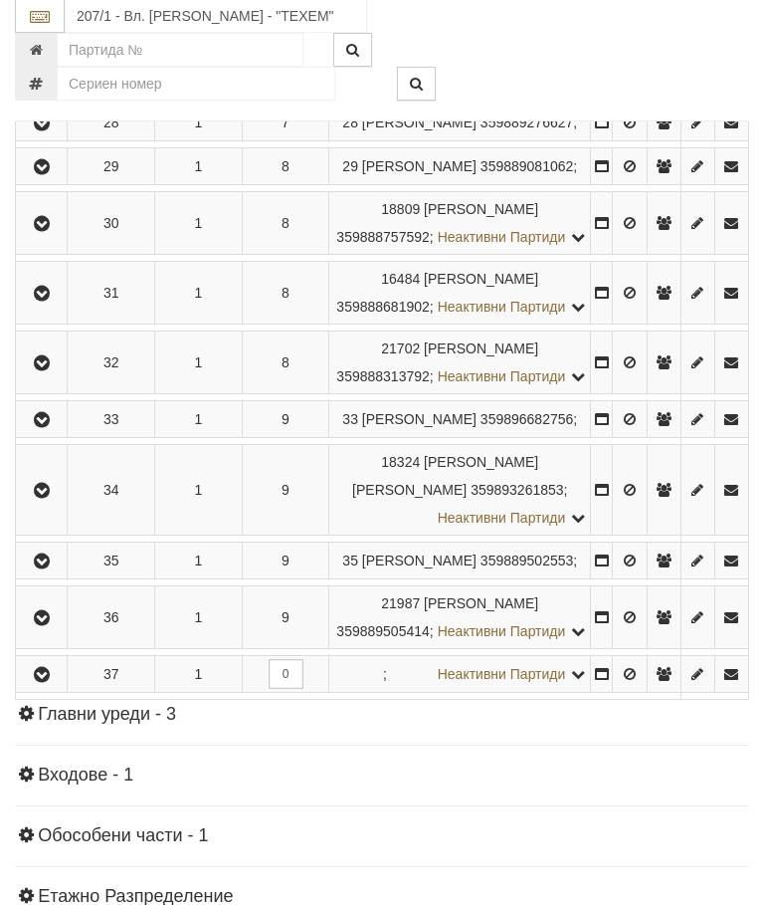
scroll to position [2058, 0]
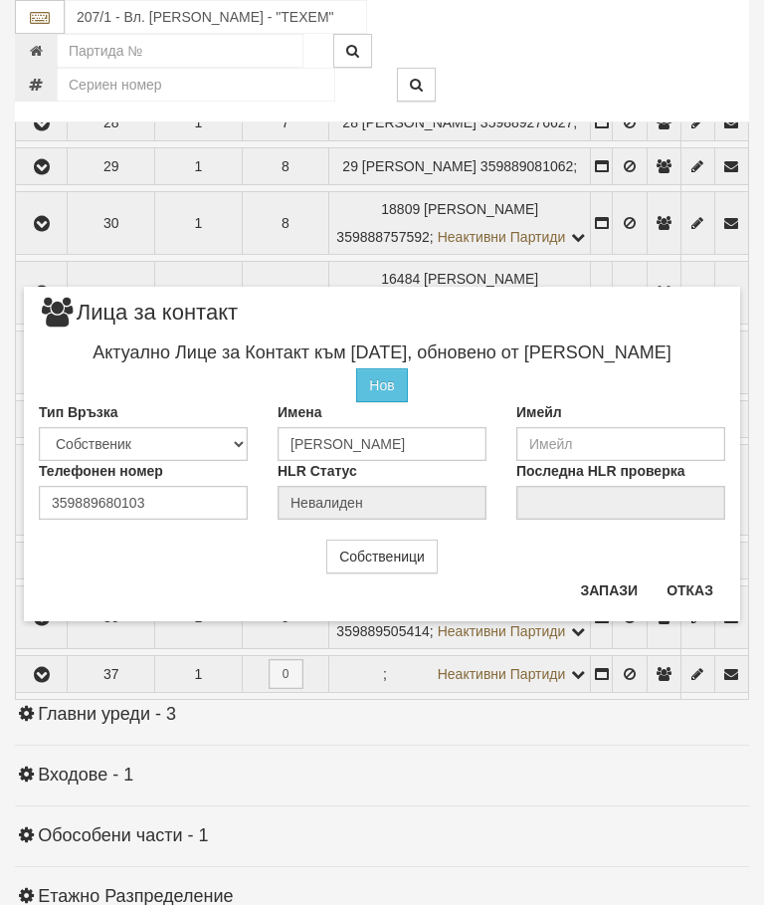
click at [697, 574] on button "Отказ" at bounding box center [690, 590] width 71 height 32
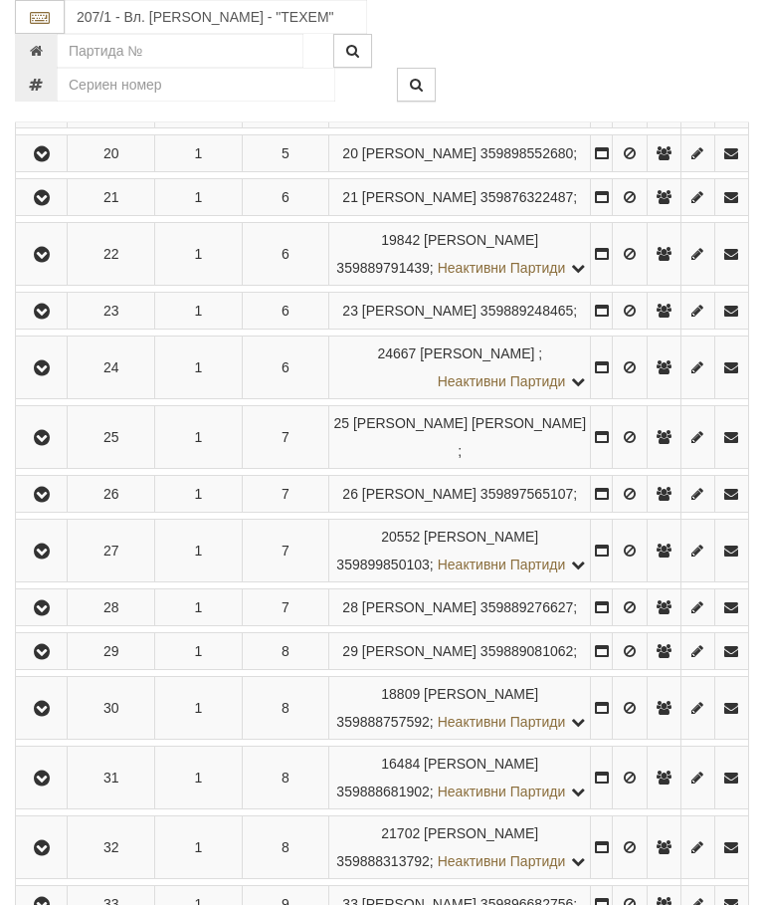
scroll to position [1571, 0]
